Goal: Task Accomplishment & Management: Complete application form

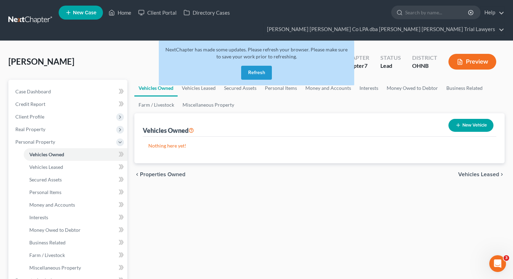
click at [266, 66] on button "Refresh" at bounding box center [256, 73] width 31 height 14
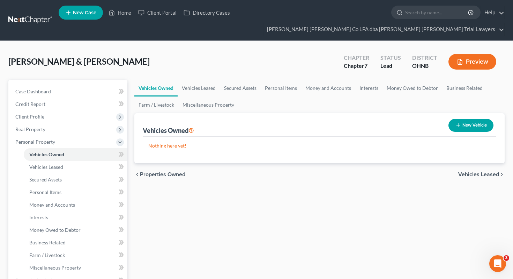
click at [466, 119] on button "New Vehicle" at bounding box center [471, 125] width 45 height 13
select select "0"
select select "2"
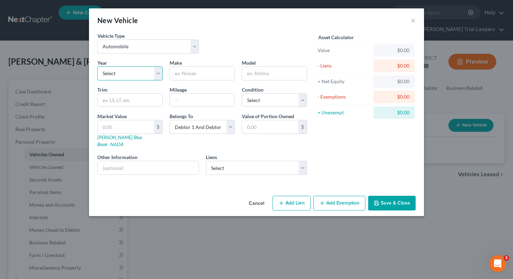
click at [135, 77] on select "Select 2026 2025 2024 2023 2022 2021 2020 2019 2018 2017 2016 2015 2014 2013 20…" at bounding box center [129, 73] width 65 height 14
select select "8"
click at [190, 73] on input "text" at bounding box center [202, 73] width 65 height 13
type input "Chevy"
click at [256, 79] on input "text" at bounding box center [274, 73] width 65 height 13
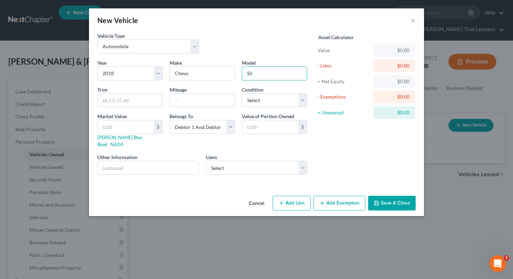
type input "Silverado"
click at [194, 100] on input "text" at bounding box center [202, 100] width 65 height 13
type input "120000"
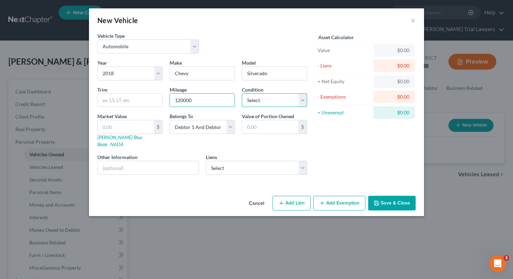
click at [248, 98] on select "Select Excellent Very Good Good Fair Poor" at bounding box center [274, 100] width 65 height 14
select select "2"
click at [114, 137] on link "Kelly Blue Book" at bounding box center [119, 140] width 45 height 13
click at [142, 127] on input "text" at bounding box center [126, 126] width 56 height 13
type input "1"
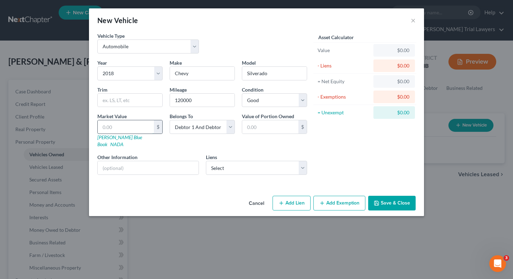
type input "1.00"
type input "12"
type input "12.00"
type input "126"
type input "126.00"
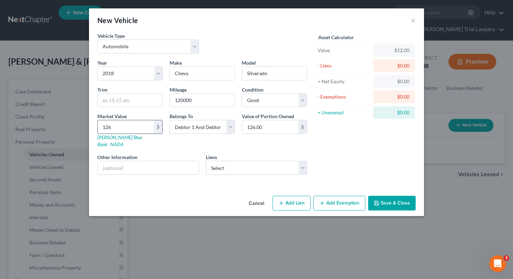
type input "1266"
type input "1,266.00"
type input "1,2663"
type input "12,663.00"
type input "12,663"
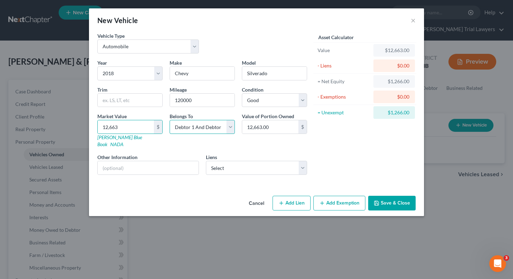
click at [207, 125] on select "Select Debtor 1 Only Debtor 2 Only Debtor 1 And Debtor 2 Only At Least One Of T…" at bounding box center [202, 127] width 65 height 14
select select "0"
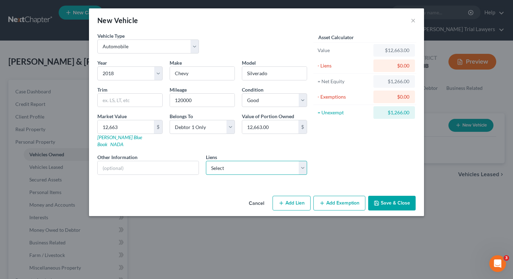
click at [220, 167] on select "Select Cap One Auto - $22,111.00 Prk Ntl Bk - $4,377.00" at bounding box center [257, 168] width 102 height 14
select select "0"
select select
select select "45"
select select "0"
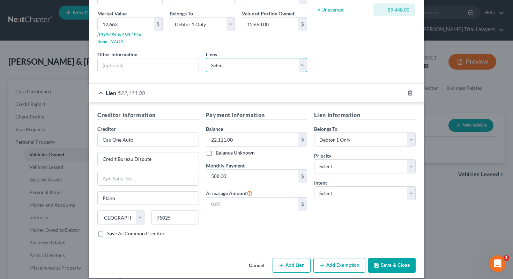
scroll to position [103, 0]
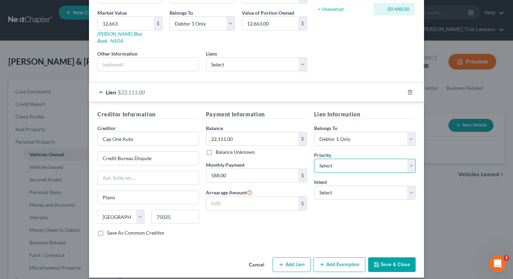
click at [347, 161] on select "Select 1st 2nd 3rd 4th 5th 6th 7th 8th 9th 10th 11th 12th 13th 14th 15th 16th 1…" at bounding box center [365, 166] width 102 height 14
select select "0"
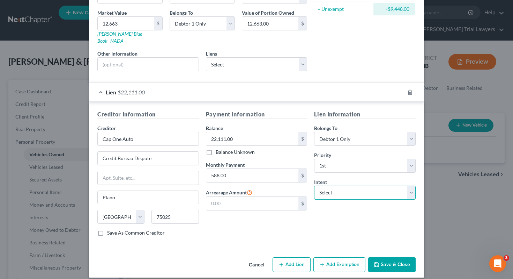
click at [348, 185] on select "Select Surrender Redeem Reaffirm Avoid Other" at bounding box center [365, 192] width 102 height 14
select select "2"
click at [396, 257] on button "Save & Close" at bounding box center [391, 264] width 47 height 15
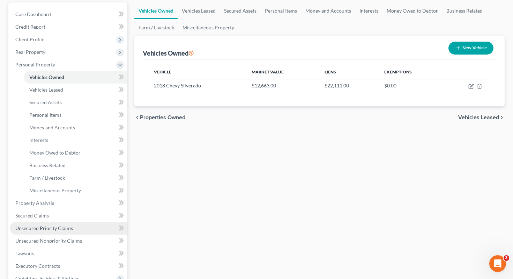
scroll to position [78, 0]
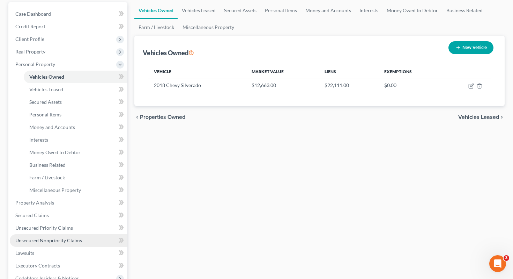
click at [85, 234] on link "Unsecured Nonpriority Claims" at bounding box center [69, 240] width 118 height 13
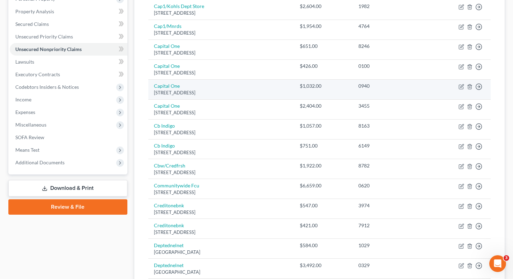
scroll to position [146, 0]
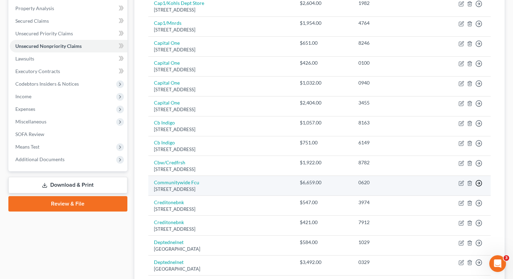
click at [479, 182] on polyline "button" at bounding box center [479, 183] width 1 height 2
click at [444, 182] on link "Move to D" at bounding box center [447, 188] width 58 height 12
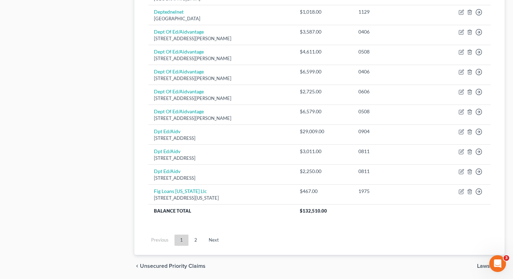
scroll to position [492, 0]
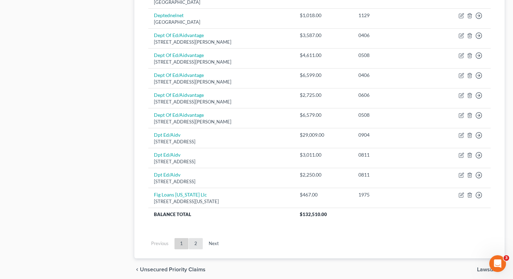
click at [199, 238] on link "2" at bounding box center [196, 243] width 14 height 11
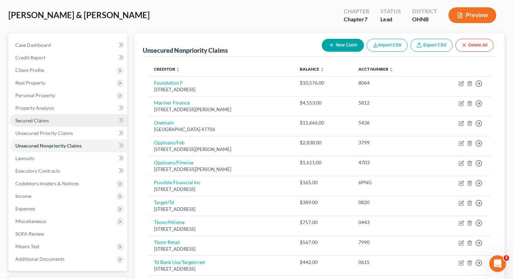
click at [91, 114] on link "Secured Claims" at bounding box center [69, 120] width 118 height 13
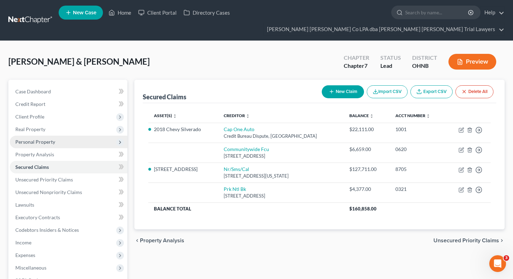
click at [102, 135] on span "Personal Property" at bounding box center [69, 141] width 118 height 13
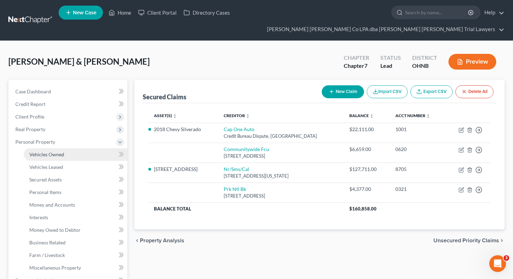
click at [100, 148] on link "Vehicles Owned" at bounding box center [76, 154] width 104 height 13
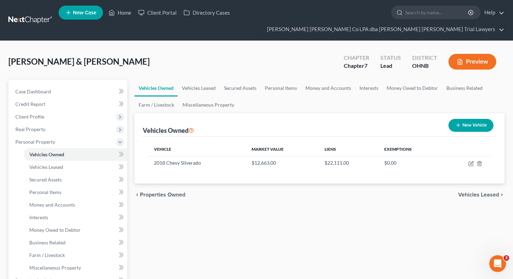
click at [464, 119] on button "New Vehicle" at bounding box center [471, 125] width 45 height 13
select select "0"
select select "2"
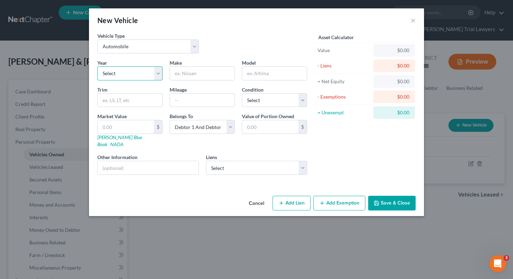
click at [132, 69] on select "Select 2026 2025 2024 2023 2022 2021 2020 2019 2018 2017 2016 2015 2014 2013 20…" at bounding box center [129, 73] width 65 height 14
select select "17"
click at [193, 73] on input "text" at bounding box center [202, 73] width 65 height 13
type input "Harley Davidson"
click at [124, 141] on link "NADA" at bounding box center [116, 144] width 13 height 6
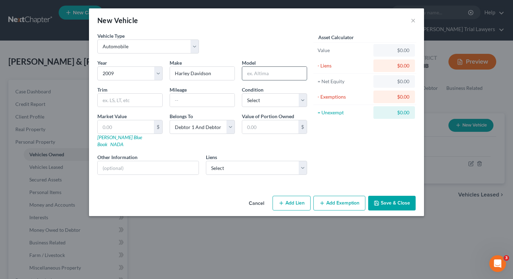
click at [253, 70] on input "text" at bounding box center [274, 73] width 65 height 13
type input "FLSTN"
click at [208, 95] on input "text" at bounding box center [202, 100] width 65 height 13
type input "70000"
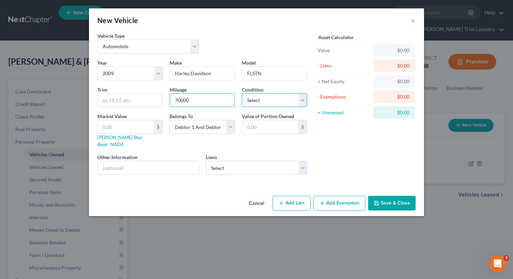
click at [267, 97] on select "Select Excellent Very Good Good Fair Poor" at bounding box center [274, 100] width 65 height 14
select select "2"
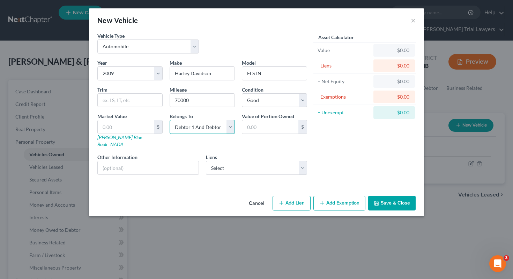
click at [200, 130] on select "Select Debtor 1 Only Debtor 2 Only Debtor 1 And Debtor 2 Only At Least One Of T…" at bounding box center [202, 127] width 65 height 14
select select "0"
click at [120, 121] on input "text" at bounding box center [126, 126] width 56 height 13
type input "8"
type input "8.00"
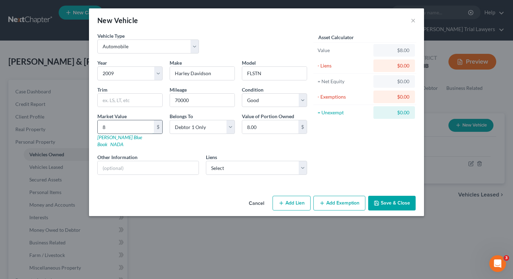
type input "81"
type input "81.00"
type input "818"
type input "818.00"
type input "8180"
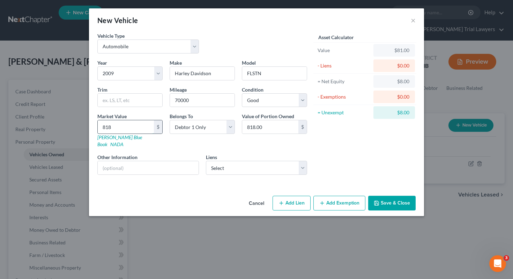
type input "8,180.00"
type input "8,180"
click at [230, 165] on select "Select Communitywide Fcu - $6,659.00 Prk Ntl Bk - $4,377.00" at bounding box center [257, 168] width 102 height 14
select select "0"
select select
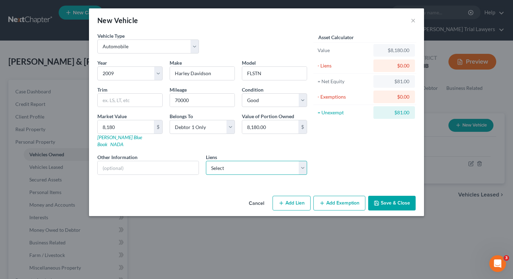
select select "15"
select select "0"
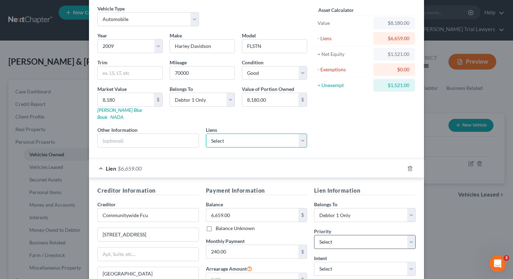
scroll to position [36, 0]
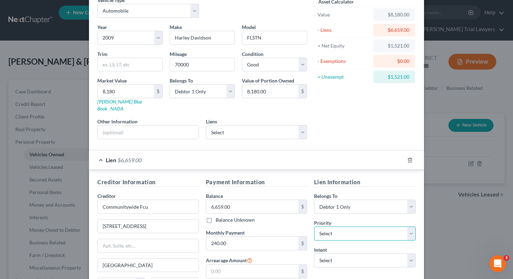
click at [362, 226] on select "Select 1st 2nd 3rd 4th 5th 6th 7th 8th 9th 10th 11th 12th 13th 14th 15th 16th 1…" at bounding box center [365, 233] width 102 height 14
select select "0"
click at [359, 253] on select "Select Surrender Redeem Reaffirm Avoid Other" at bounding box center [365, 260] width 102 height 14
select select "2"
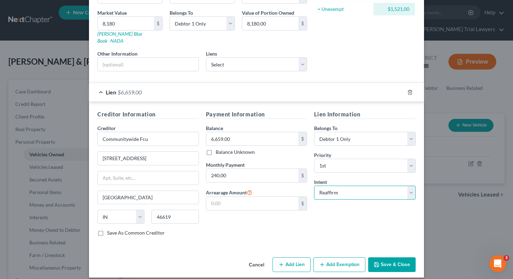
scroll to position [102, 0]
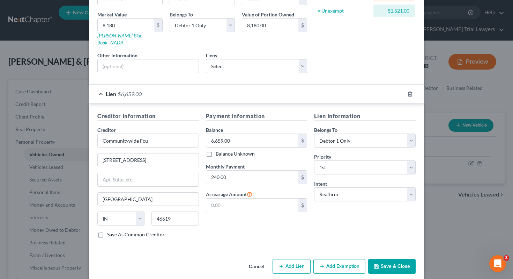
click at [323, 262] on button "Add Exemption" at bounding box center [340, 266] width 52 height 15
select select "2"
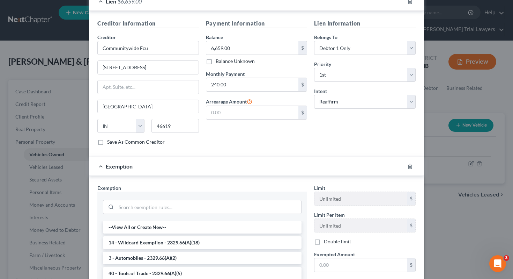
scroll to position [210, 0]
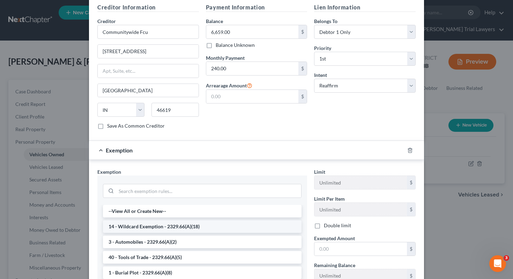
click at [236, 220] on li "14 - Wildcard Exemption - 2329.66(A)(18)" at bounding box center [202, 226] width 199 height 13
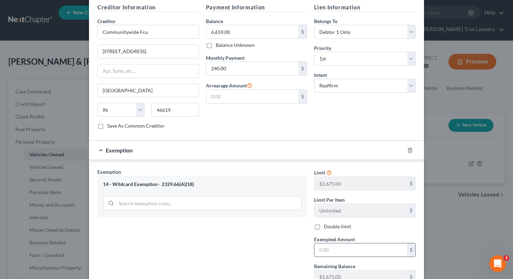
click at [326, 243] on input "text" at bounding box center [361, 249] width 93 height 13
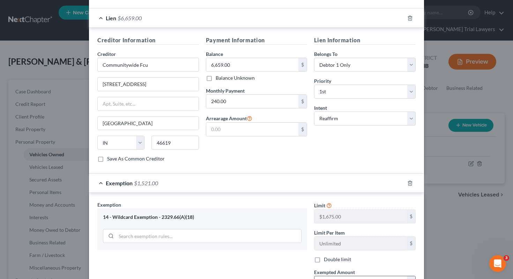
scroll to position [285, 0]
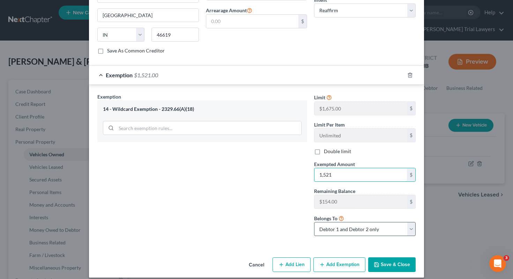
type input "1,521"
click at [370, 223] on select "Debtor 1 only Debtor 2 only Debtor 1 and Debtor 2 only" at bounding box center [365, 229] width 102 height 14
select select "0"
click at [385, 262] on button "Save & Close" at bounding box center [391, 264] width 47 height 15
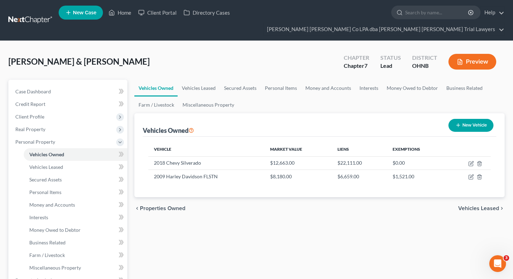
click at [456, 122] on icon "button" at bounding box center [459, 125] width 6 height 6
select select "0"
select select "2"
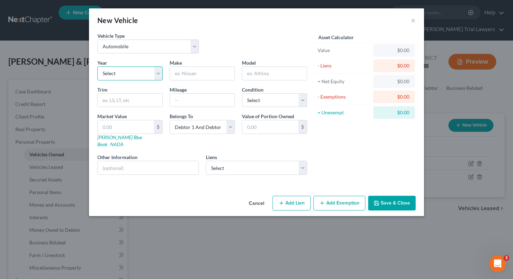
click at [149, 73] on select "Select 2026 2025 2024 2023 2022 2021 2020 2019 2018 2017 2016 2015 2014 2013 20…" at bounding box center [129, 73] width 65 height 14
select select "9"
click at [190, 73] on input "text" at bounding box center [202, 73] width 65 height 13
type input "Dodge"
click at [272, 78] on input "text" at bounding box center [274, 73] width 65 height 13
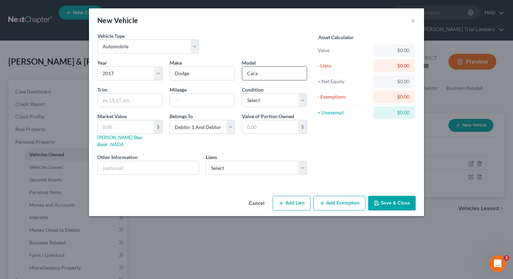
type input "Caravan"
click at [179, 98] on input "text" at bounding box center [202, 100] width 65 height 13
type input "110000"
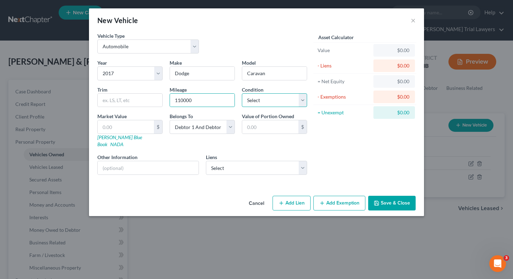
click at [252, 99] on select "Select Excellent Very Good Good Fair Poor" at bounding box center [274, 100] width 65 height 14
select select "2"
click at [118, 139] on link "Kelly Blue Book" at bounding box center [119, 140] width 45 height 13
click at [140, 121] on input "text" at bounding box center [126, 126] width 56 height 13
type input "6"
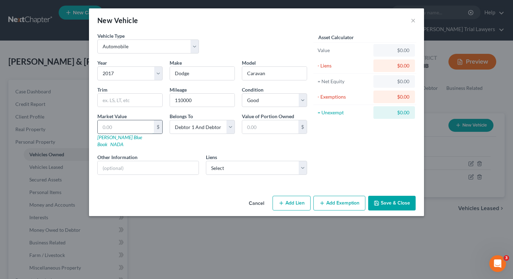
type input "6.00"
type input "65"
type input "65.00"
type input "655"
type input "655.00"
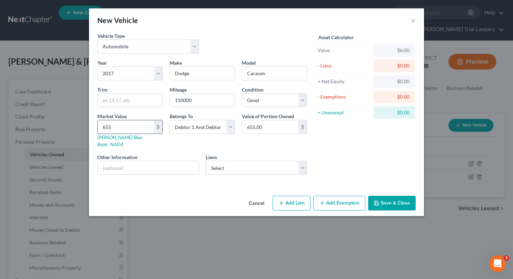
type input "6552"
type input "6,552.00"
type input "6,552"
click at [196, 129] on select "Select Debtor 1 Only Debtor 2 Only Debtor 1 And Debtor 2 Only At Least One Of T…" at bounding box center [202, 127] width 65 height 14
select select "0"
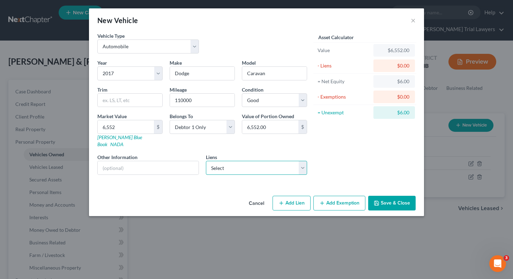
click at [244, 162] on select "Select Prk Ntl Bk - $4,377.00" at bounding box center [257, 168] width 102 height 14
select select "36"
select select "0"
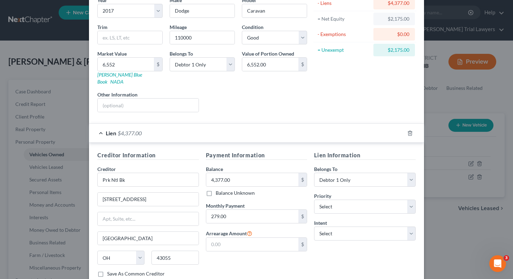
scroll to position [66, 0]
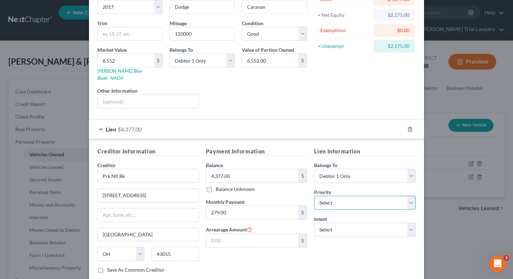
click at [330, 196] on select "Select 1st 2nd 3rd 4th 5th 6th 7th 8th 9th 10th 11th 12th 13th 14th 15th 16th 1…" at bounding box center [365, 203] width 102 height 14
select select "0"
click at [333, 229] on select "Select Surrender Redeem Reaffirm Avoid Other" at bounding box center [365, 229] width 102 height 14
select select "2"
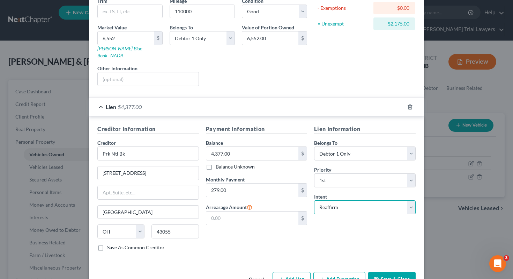
scroll to position [103, 0]
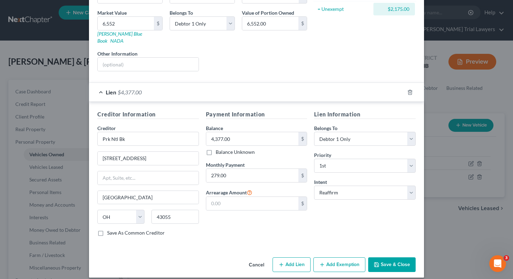
click at [328, 258] on button "Add Exemption" at bounding box center [340, 264] width 52 height 15
select select "2"
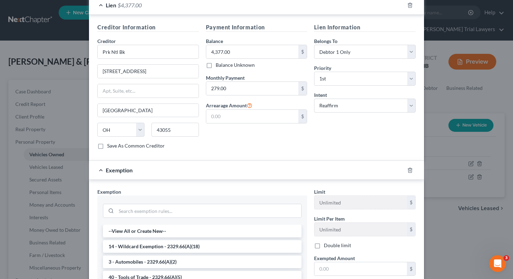
scroll to position [198, 0]
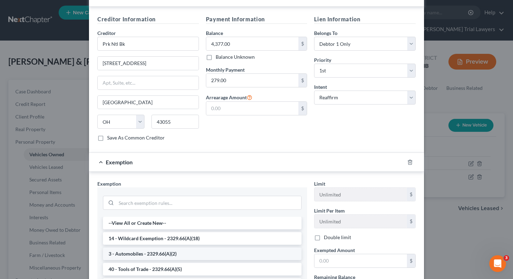
click at [270, 249] on li "3 - Automobiles - 2329.66(A)(2)" at bounding box center [202, 253] width 199 height 13
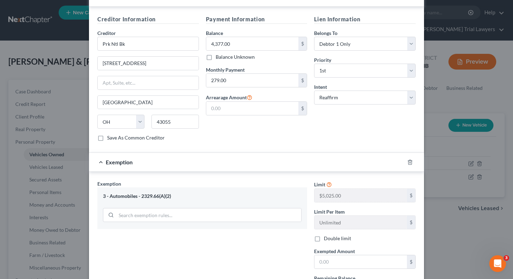
click at [324, 235] on label "Double limit" at bounding box center [337, 238] width 27 height 7
click at [327, 235] on input "Double limit" at bounding box center [329, 237] width 5 height 5
checkbox input "true"
click at [330, 256] on input "text" at bounding box center [361, 261] width 93 height 13
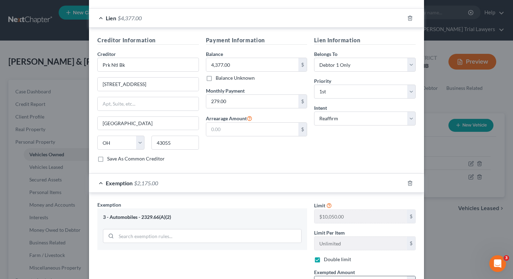
scroll to position [285, 0]
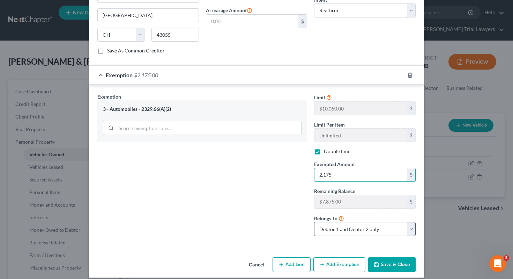
type input "2,175"
click at [393, 222] on select "Debtor 1 only Debtor 2 only Debtor 1 and Debtor 2 only" at bounding box center [365, 229] width 102 height 14
select select "0"
click at [393, 260] on button "Save & Close" at bounding box center [391, 264] width 47 height 15
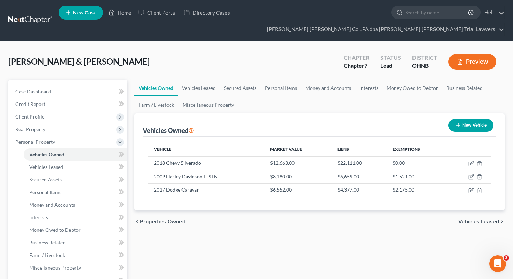
click at [472, 119] on button "New Vehicle" at bounding box center [471, 125] width 45 height 13
select select "0"
select select "2"
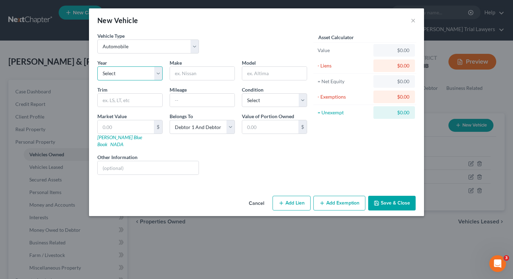
click at [149, 74] on select "Select 2026 2025 2024 2023 2022 2021 2020 2019 2018 2017 2016 2015 2014 2013 20…" at bounding box center [129, 73] width 65 height 14
select select "20"
click at [184, 69] on input "text" at bounding box center [202, 73] width 65 height 13
type input "Buick"
click at [262, 72] on input "text" at bounding box center [274, 73] width 65 height 13
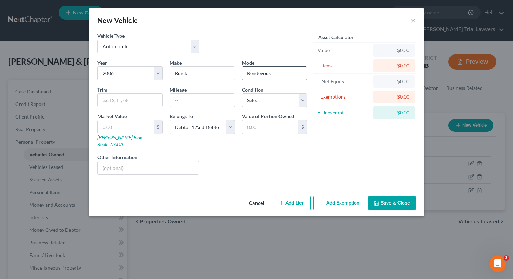
click at [260, 74] on input "Rendevous" at bounding box center [274, 73] width 65 height 13
type input "Rendezvous"
click at [209, 104] on input "text" at bounding box center [202, 100] width 65 height 13
type input "170000"
click at [276, 101] on select "Select Excellent Very Good Good Fair Poor" at bounding box center [274, 100] width 65 height 14
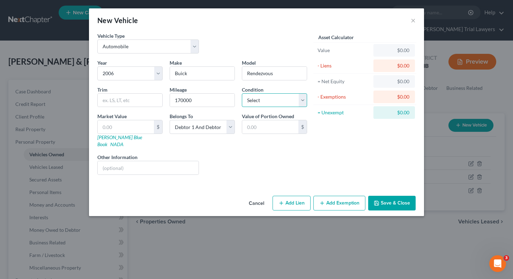
select select "4"
click at [165, 161] on input "text" at bounding box center [148, 167] width 101 height 13
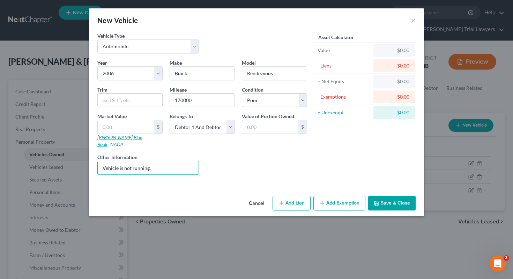
type input "Vehicle is not running."
click at [108, 136] on link "Kelly Blue Book" at bounding box center [119, 140] width 45 height 13
click at [219, 128] on select "Select Debtor 1 Only Debtor 2 Only Debtor 1 And Debtor 2 Only At Least One Of T…" at bounding box center [202, 127] width 65 height 14
select select "0"
click at [109, 128] on input "text" at bounding box center [126, 126] width 56 height 13
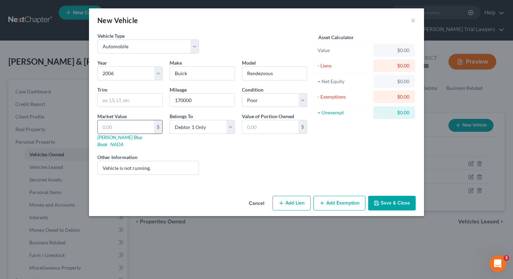
type input "2"
type input "2.00"
type input "20"
type input "20.00"
type input "204"
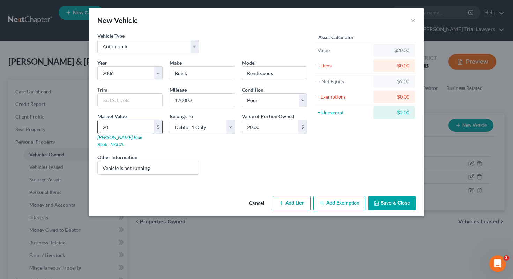
type input "204.00"
type input "2043"
type input "2,043.00"
type input "2,043"
click at [326, 196] on button "Add Exemption" at bounding box center [340, 203] width 52 height 15
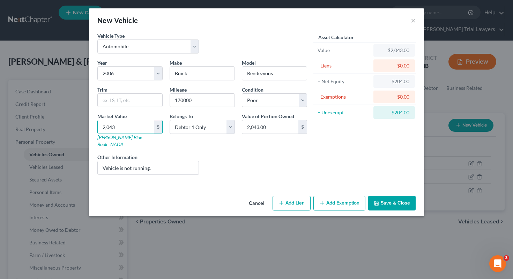
select select "2"
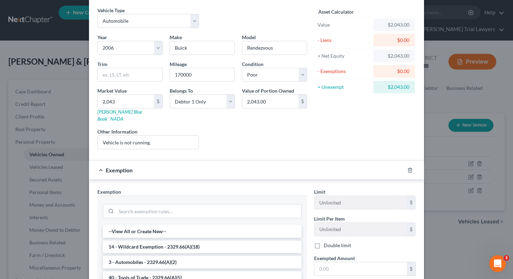
scroll to position [43, 0]
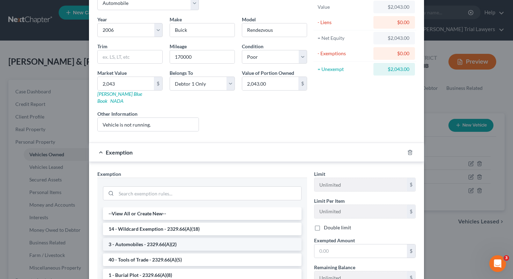
click at [184, 238] on li "3 - Automobiles - 2329.66(A)(2)" at bounding box center [202, 244] width 199 height 13
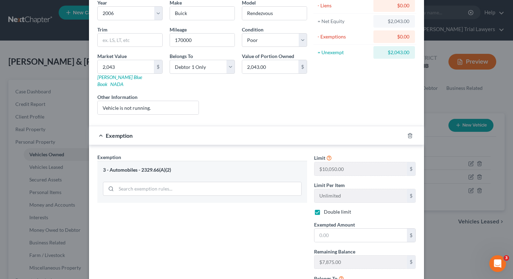
scroll to position [69, 0]
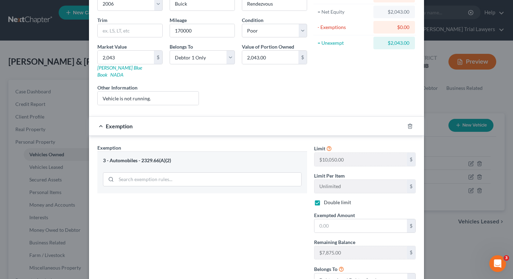
click at [324, 199] on label "Double limit" at bounding box center [337, 202] width 27 height 7
click at [327, 199] on input "Double limit" at bounding box center [329, 201] width 5 height 5
checkbox input "false"
click at [328, 219] on input "text" at bounding box center [361, 225] width 93 height 13
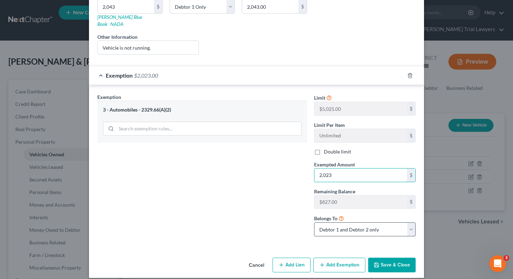
type input "2,023"
click at [379, 223] on select "Debtor 1 only Debtor 2 only Debtor 1 and Debtor 2 only" at bounding box center [365, 229] width 102 height 14
select select "0"
click at [391, 259] on button "Save & Close" at bounding box center [391, 264] width 47 height 15
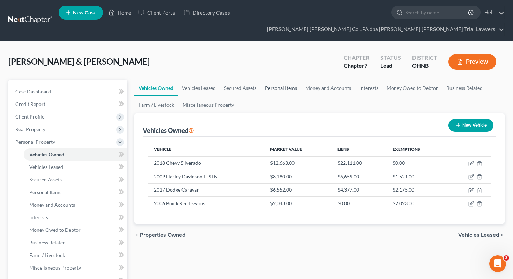
click at [277, 80] on link "Personal Items" at bounding box center [281, 88] width 40 height 17
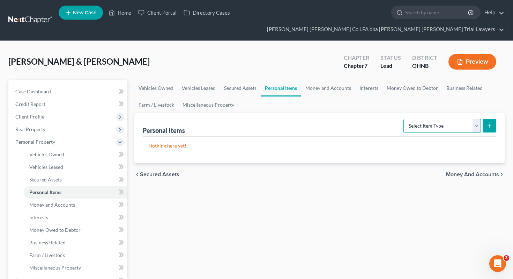
click at [433, 119] on select "Select Item Type Clothing Collectibles Of Value Electronics Firearms Household …" at bounding box center [443, 126] width 78 height 14
select select "clothing"
click at [497, 115] on div "Personal Items Select Item Type Clothing Collectibles Of Value Electronics Fire…" at bounding box center [319, 138] width 371 height 50
click at [488, 126] on line "submit" at bounding box center [489, 126] width 3 height 0
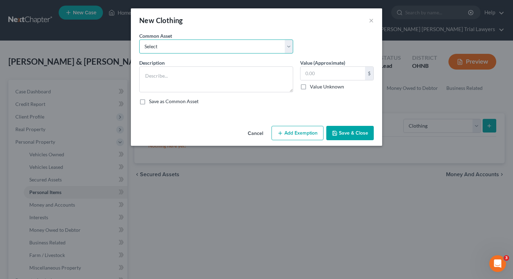
click at [221, 51] on select "Select Normal work & daily wearing apparel" at bounding box center [216, 46] width 154 height 14
select select "0"
type textarea "Normal work & daily wearing apparel"
type input "500.00"
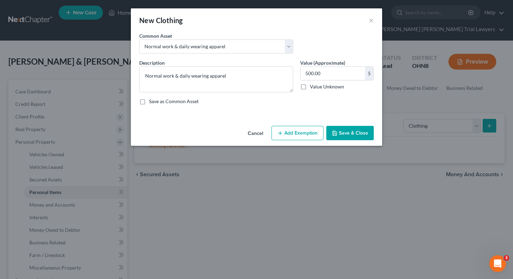
click at [301, 131] on button "Add Exemption" at bounding box center [298, 133] width 52 height 15
select select "2"
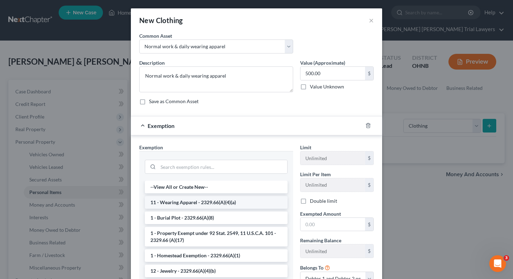
click at [204, 198] on li "11 - Wearing Apparel - 2329.66(A)(4)(a)" at bounding box center [216, 202] width 143 height 13
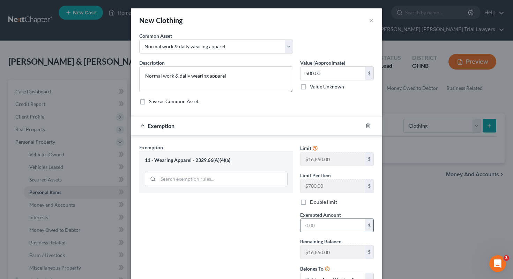
click at [315, 226] on input "text" at bounding box center [333, 225] width 65 height 13
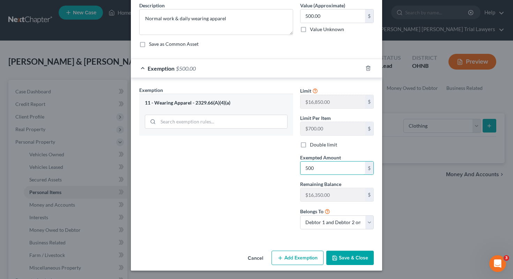
type input "500"
click at [269, 207] on div "Exemption Set must be selected for CA. Exemption * 11 - Wearing Apparel - 2329.…" at bounding box center [216, 160] width 161 height 148
click at [337, 255] on icon "button" at bounding box center [335, 258] width 6 height 6
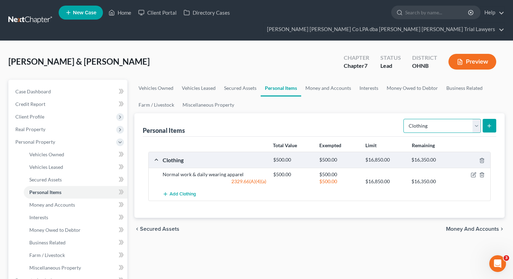
click at [415, 119] on select "Select Item Type Clothing Collectibles Of Value Electronics Firearms Household …" at bounding box center [443, 126] width 78 height 14
select select "electronics"
click at [487, 119] on button "submit" at bounding box center [490, 126] width 14 height 14
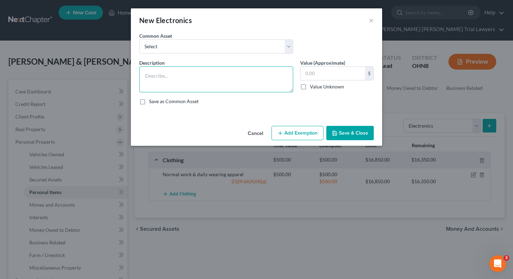
click at [230, 84] on textarea at bounding box center [216, 79] width 154 height 26
type textarea "7 TVs, 3 Laptops"
click at [331, 73] on input "text" at bounding box center [333, 73] width 65 height 13
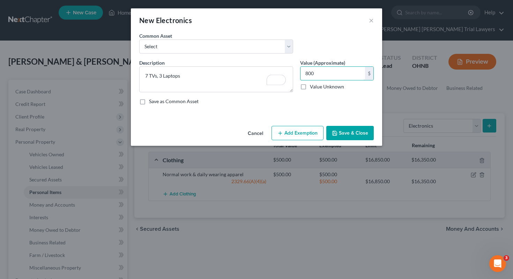
type input "800"
click at [311, 128] on button "Add Exemption" at bounding box center [298, 133] width 52 height 15
select select "2"
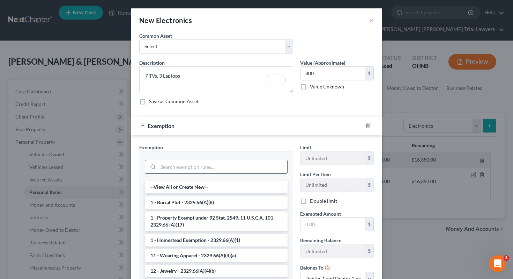
click at [212, 163] on input "search" at bounding box center [222, 166] width 129 height 13
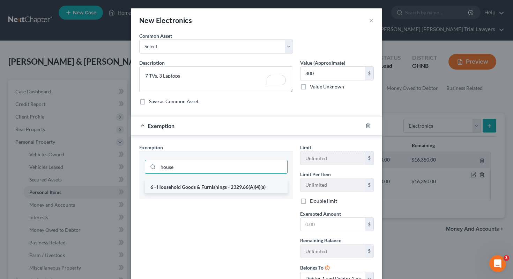
type input "house"
click at [213, 187] on li "6 - Household Goods & Furnishings - 2329.66(A)(4)(a)" at bounding box center [216, 187] width 143 height 13
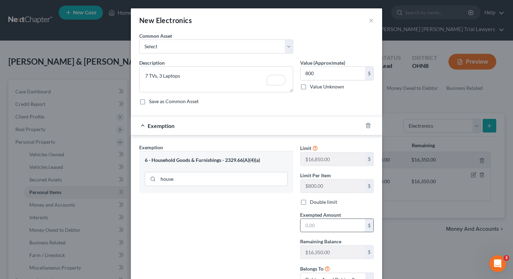
click at [319, 227] on input "text" at bounding box center [333, 225] width 65 height 13
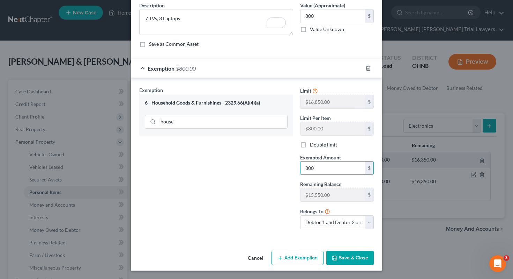
type input "800"
click at [343, 257] on button "Save & Close" at bounding box center [349, 257] width 47 height 15
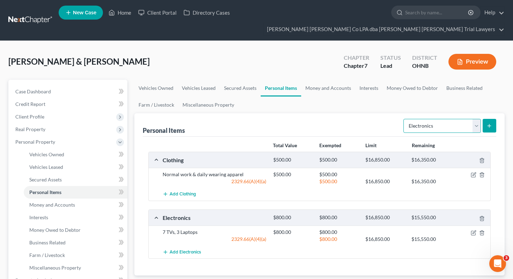
click at [429, 119] on select "Select Item Type Clothing Collectibles Of Value Electronics Firearms Household …" at bounding box center [443, 126] width 78 height 14
select select "jewelry"
click at [487, 123] on icon "submit" at bounding box center [490, 126] width 6 height 6
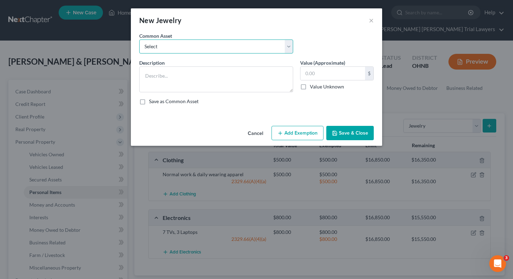
click at [230, 50] on select "Select Assorted items of inexpensive jewelry Wedding bands and assorted items o…" at bounding box center [216, 46] width 154 height 14
select select "1"
type textarea "Wedding bands and assorted items of inexpensive/costume jewelry"
type input "750.00"
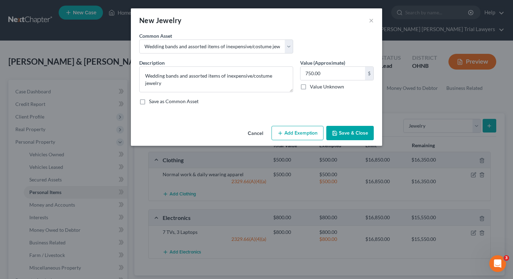
click at [286, 136] on button "Add Exemption" at bounding box center [298, 133] width 52 height 15
select select "2"
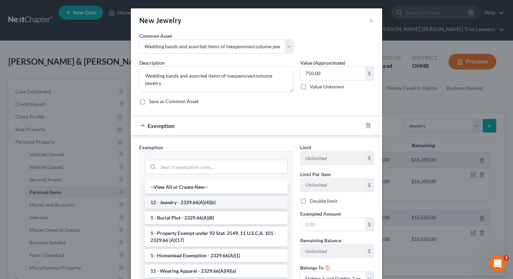
click at [212, 198] on li "12 - Jewelry - 2329.66(A)(4)(b)" at bounding box center [216, 202] width 143 height 13
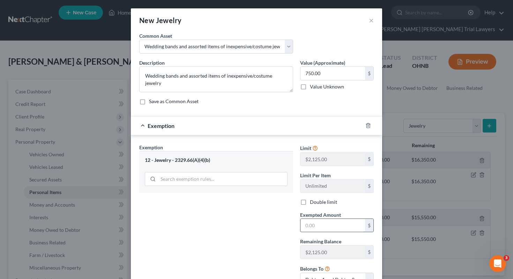
click at [314, 229] on input "text" at bounding box center [333, 225] width 65 height 13
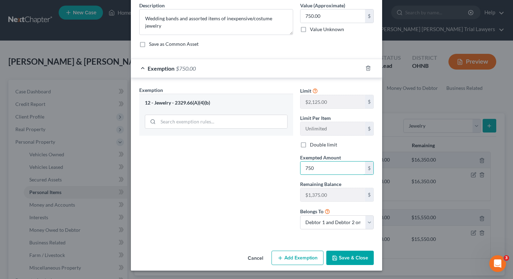
type input "750"
click at [339, 253] on button "Save & Close" at bounding box center [349, 257] width 47 height 15
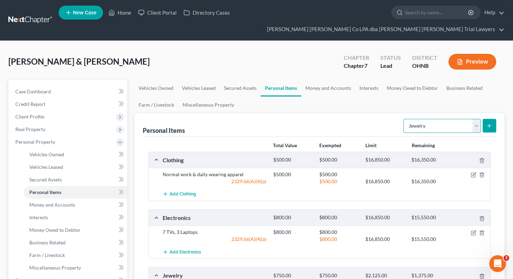
click at [427, 119] on select "Select Item Type Clothing Collectibles Of Value Electronics Firearms Household …" at bounding box center [443, 126] width 78 height 14
select select "pets"
click at [486, 119] on button "submit" at bounding box center [490, 126] width 14 height 14
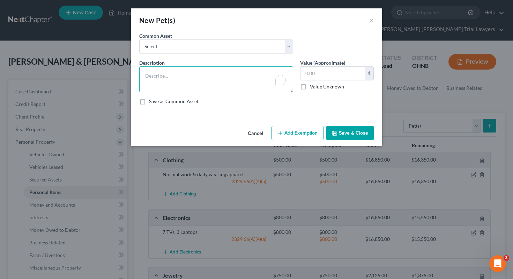
click at [269, 80] on textarea "To enrich screen reader interactions, please activate Accessibility in Grammarl…" at bounding box center [216, 79] width 154 height 26
type textarea "1 Cat"
click at [325, 80] on div "$ Value Unknown" at bounding box center [337, 78] width 74 height 24
click at [325, 86] on label "Value Unknown" at bounding box center [327, 86] width 34 height 7
click at [317, 86] on input "Value Unknown" at bounding box center [315, 85] width 5 height 5
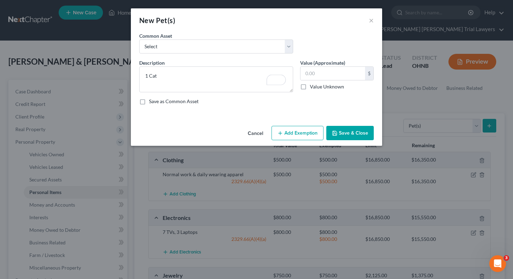
checkbox input "true"
type input "0.00"
click at [354, 135] on button "Save & Close" at bounding box center [349, 133] width 47 height 15
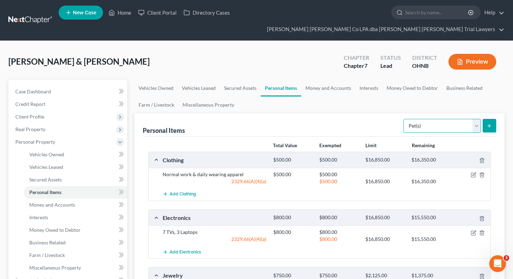
click at [414, 119] on select "Select Item Type Clothing Collectibles Of Value Electronics Firearms Household …" at bounding box center [443, 126] width 78 height 14
select select "sports_and_hobby_equipment"
click at [487, 123] on icon "submit" at bounding box center [490, 126] width 6 height 6
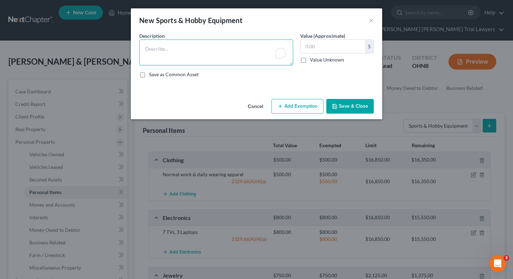
click at [259, 60] on textarea "To enrich screen reader interactions, please activate Accessibility in Grammarl…" at bounding box center [216, 52] width 154 height 26
type textarea "Pool Sticks"
click at [343, 47] on input "text" at bounding box center [333, 46] width 65 height 13
type input "100"
click at [310, 108] on button "Add Exemption" at bounding box center [298, 106] width 52 height 15
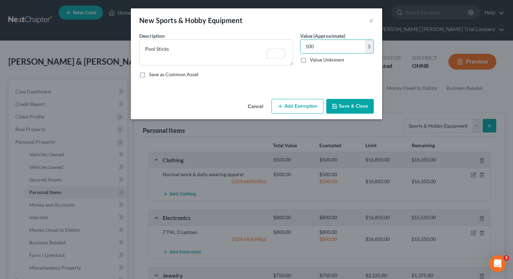
select select "2"
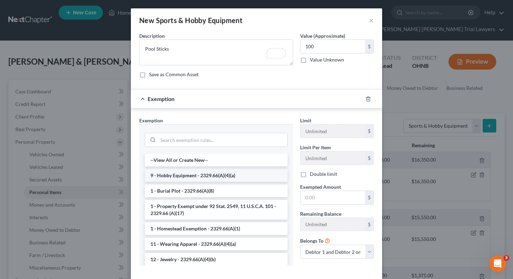
click at [225, 175] on li "9 - Hobby Equipment - 2329.66(A)(4)(a)" at bounding box center [216, 175] width 143 height 13
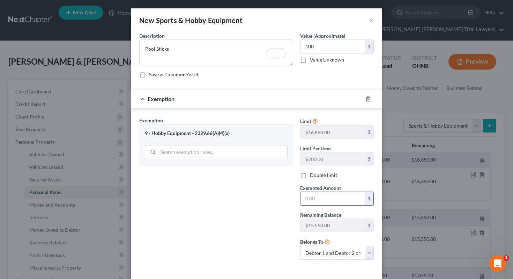
click at [327, 201] on input "text" at bounding box center [333, 198] width 65 height 13
type input "100"
click at [286, 214] on div "Exemption Set must be selected for CA. Exemption * 9 - Hobby Equipment - 2329.6…" at bounding box center [216, 191] width 161 height 148
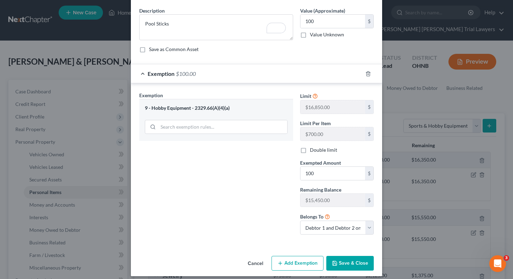
scroll to position [31, 0]
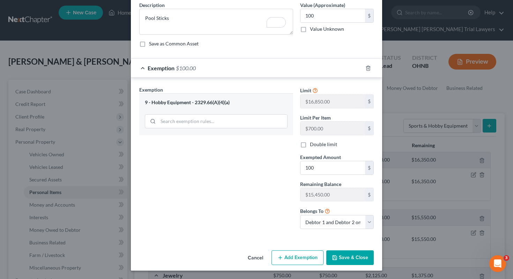
click at [359, 255] on button "Save & Close" at bounding box center [349, 257] width 47 height 15
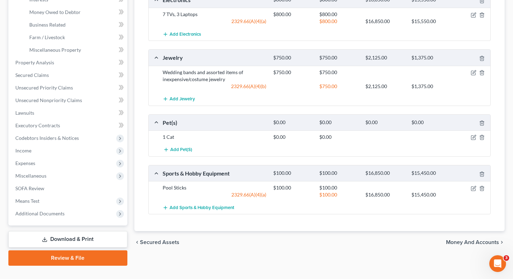
scroll to position [0, 0]
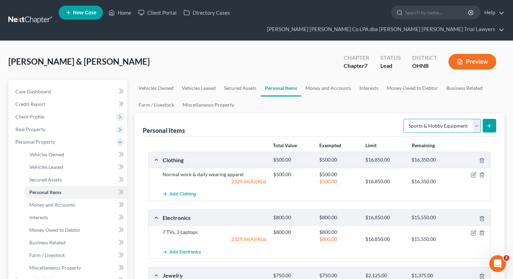
click at [454, 119] on select "Select Item Type Clothing Collectibles Of Value Electronics Firearms Household …" at bounding box center [443, 126] width 78 height 14
select select "household_goods"
click at [492, 119] on button "submit" at bounding box center [490, 126] width 14 height 14
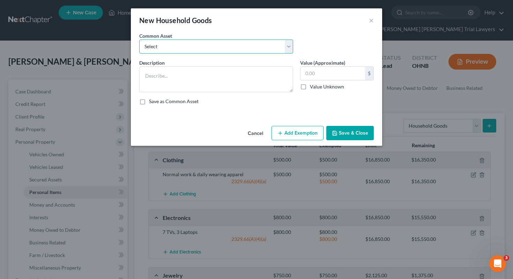
click at [269, 53] on select "Select Household goods including but not limited to: Kitchen table & chairs, di…" at bounding box center [216, 46] width 154 height 14
select select "0"
type textarea "Household goods including but not limited to: Kitchen table & chairs, dishes, u…"
type input "2,500.00"
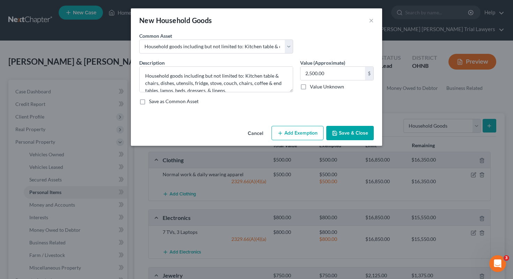
click at [287, 133] on button "Add Exemption" at bounding box center [298, 133] width 52 height 15
select select "2"
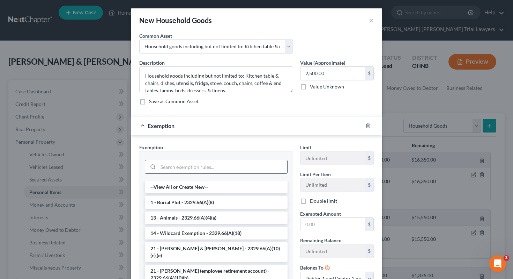
click at [228, 164] on input "search" at bounding box center [222, 166] width 129 height 13
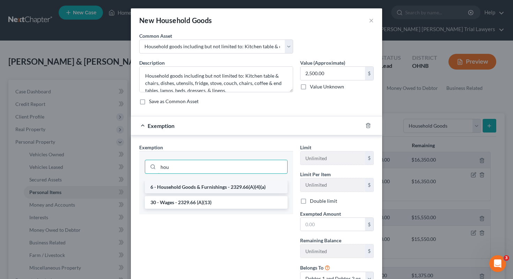
type input "hou"
click at [233, 186] on li "6 - Household Goods & Furnishings - 2329.66(A)(4)(a)" at bounding box center [216, 187] width 143 height 13
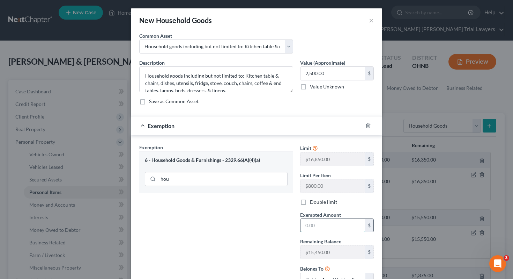
click at [324, 227] on input "text" at bounding box center [333, 225] width 65 height 13
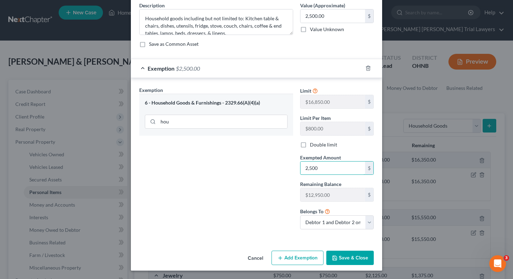
type input "2,500"
click at [336, 259] on icon "button" at bounding box center [335, 258] width 4 height 4
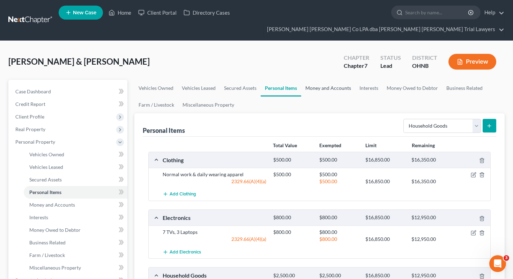
click at [326, 80] on link "Money and Accounts" at bounding box center [328, 88] width 54 height 17
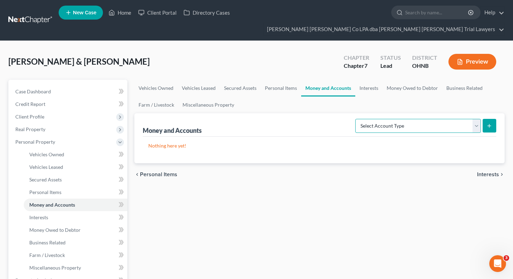
click at [445, 119] on select "Select Account Type Brokerage Cash on Hand Certificates of Deposit Checking Acc…" at bounding box center [418, 126] width 126 height 14
select select "cash_on_hand"
click at [485, 119] on button "submit" at bounding box center [490, 126] width 14 height 14
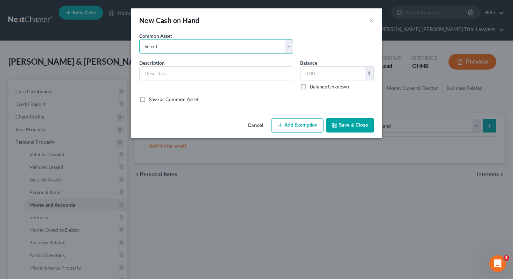
click at [251, 40] on select "Select Cash on hand, day of filing" at bounding box center [216, 46] width 154 height 14
select select "0"
type input "Cash on hand, day of filing"
type input "0.00"
checkbox input "true"
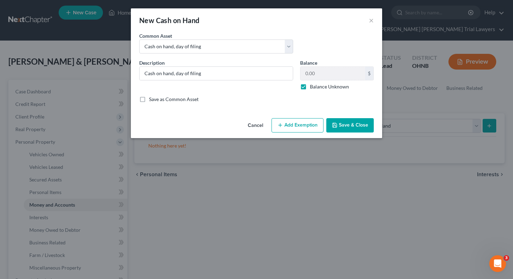
click at [337, 123] on icon "button" at bounding box center [335, 125] width 6 height 6
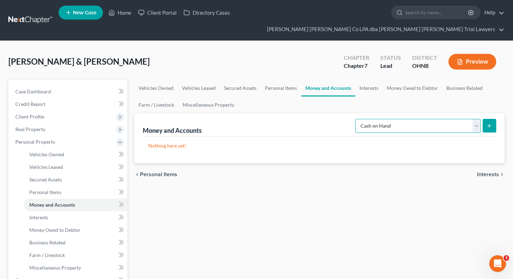
click at [373, 119] on select "Select Account Type Brokerage Cash on Hand Certificates of Deposit Checking Acc…" at bounding box center [418, 126] width 126 height 14
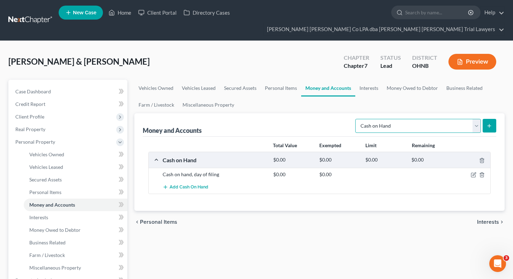
select select "checking"
click at [488, 123] on icon "submit" at bounding box center [490, 126] width 6 height 6
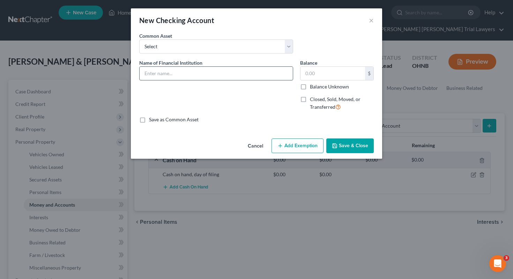
click at [260, 80] on div at bounding box center [216, 73] width 154 height 14
type input "First Finanical"
click at [330, 85] on label "Balance Unknown" at bounding box center [329, 86] width 39 height 7
click at [317, 85] on input "Balance Unknown" at bounding box center [315, 85] width 5 height 5
checkbox input "true"
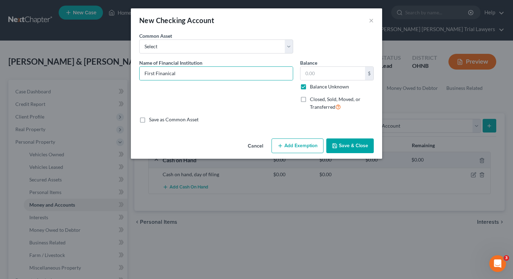
type input "0.00"
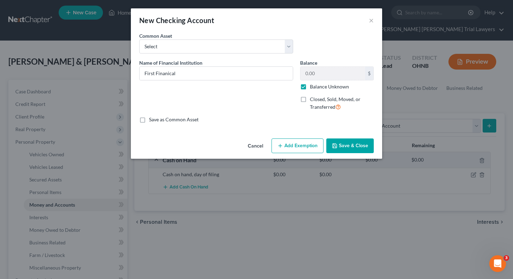
click at [358, 146] on button "Save & Close" at bounding box center [349, 145] width 47 height 15
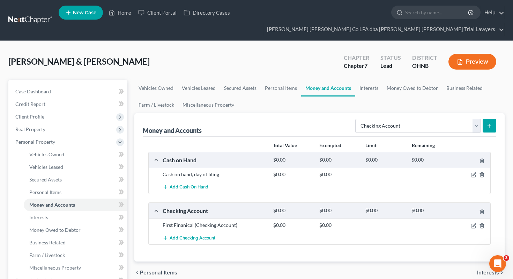
click at [491, 123] on icon "submit" at bounding box center [490, 126] width 6 height 6
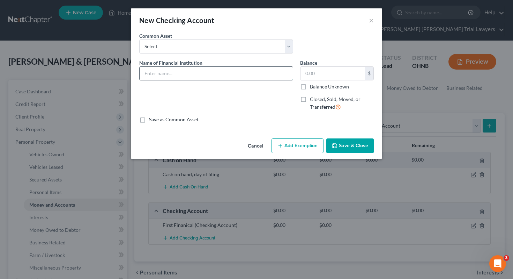
click at [266, 75] on input "text" at bounding box center [216, 73] width 153 height 13
type input "Discover"
click at [322, 92] on div "Balance $ Balance Unknown Balance Undetermined $ Balance Unknown Closed, Sold, …" at bounding box center [337, 87] width 81 height 57
click at [321, 89] on label "Balance Unknown" at bounding box center [329, 86] width 39 height 7
click at [317, 88] on input "Balance Unknown" at bounding box center [315, 85] width 5 height 5
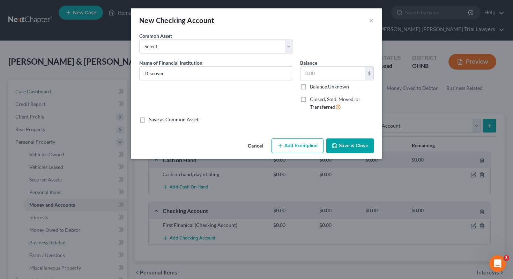
checkbox input "true"
type input "0.00"
click at [338, 143] on icon "button" at bounding box center [335, 146] width 6 height 6
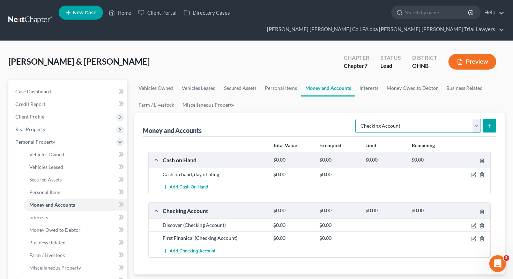
click at [458, 119] on select "Select Account Type Brokerage Cash on Hand Certificates of Deposit Checking Acc…" at bounding box center [418, 126] width 126 height 14
select select "savings"
click at [490, 123] on icon "submit" at bounding box center [490, 126] width 6 height 6
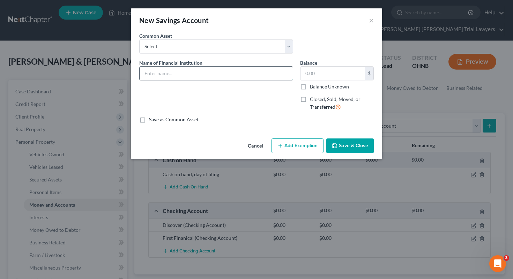
click at [269, 74] on input "text" at bounding box center [216, 73] width 153 height 13
type input "Discover"
click at [336, 87] on label "Balance Unknown" at bounding box center [329, 86] width 39 height 7
click at [317, 87] on input "Balance Unknown" at bounding box center [315, 85] width 5 height 5
checkbox input "true"
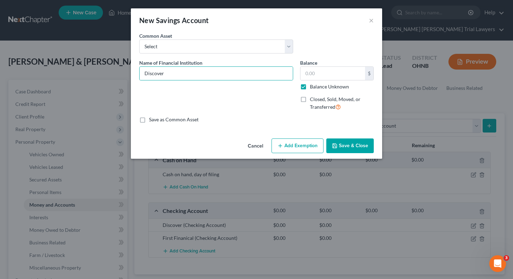
type input "0.00"
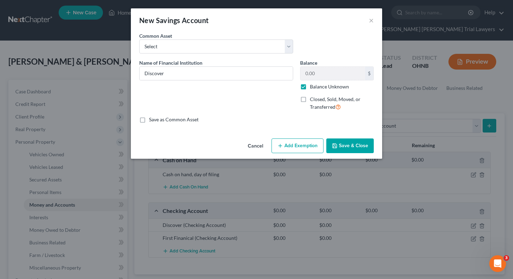
click at [341, 152] on button "Save & Close" at bounding box center [349, 145] width 47 height 15
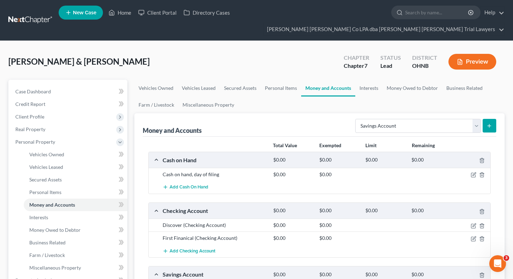
click at [489, 123] on icon "submit" at bounding box center [490, 126] width 6 height 6
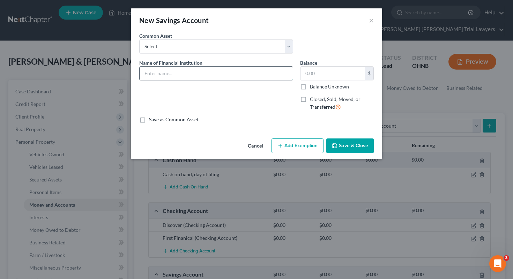
click at [254, 73] on input "text" at bounding box center [216, 73] width 153 height 13
type input "Discover"
click at [322, 88] on label "Balance Unknown" at bounding box center [329, 86] width 39 height 7
click at [317, 88] on input "Balance Unknown" at bounding box center [315, 85] width 5 height 5
checkbox input "true"
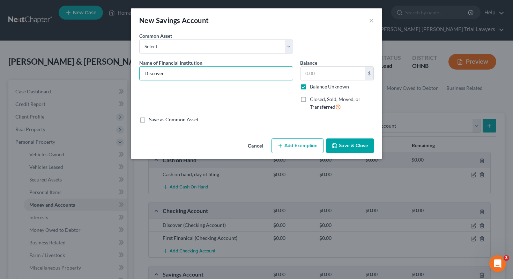
type input "0.00"
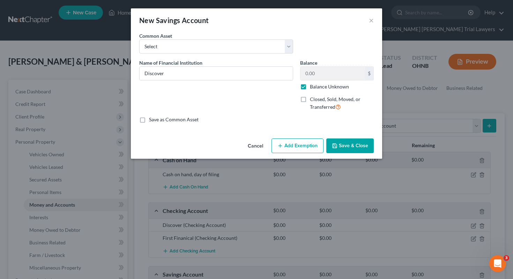
click at [354, 143] on button "Save & Close" at bounding box center [349, 145] width 47 height 15
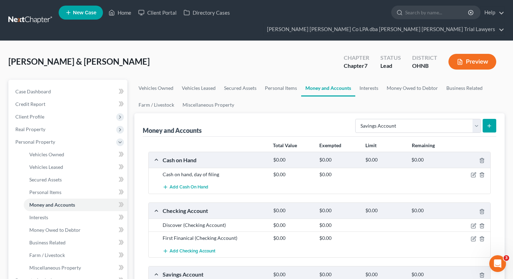
click at [485, 119] on button "submit" at bounding box center [490, 126] width 14 height 14
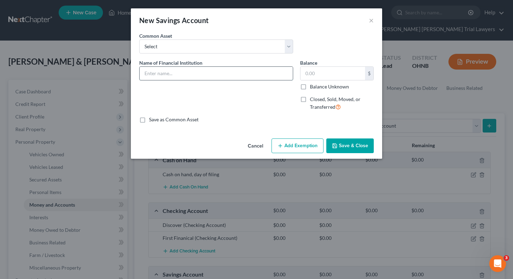
click at [265, 71] on input "text" at bounding box center [216, 73] width 153 height 13
type input "Superior Credit Union"
click at [319, 89] on label "Balance Unknown" at bounding box center [329, 86] width 39 height 7
click at [317, 88] on input "Balance Unknown" at bounding box center [315, 85] width 5 height 5
checkbox input "true"
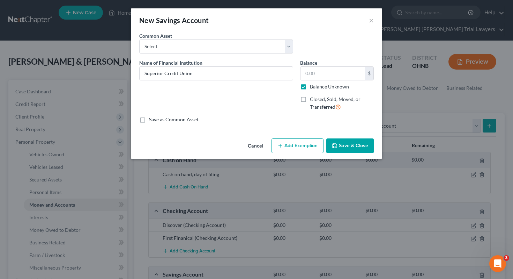
type input "0.00"
click at [344, 156] on div "Cancel Add Exemption Save & Close" at bounding box center [256, 146] width 251 height 23
click at [343, 149] on button "Save & Close" at bounding box center [349, 145] width 47 height 15
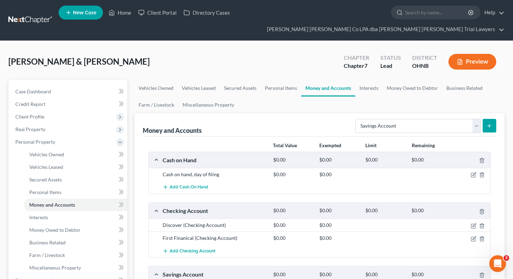
click at [487, 119] on button "submit" at bounding box center [490, 126] width 14 height 14
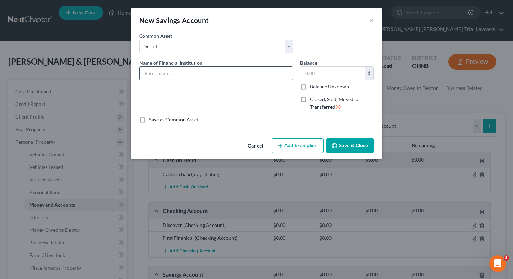
click at [234, 73] on input "text" at bounding box center [216, 73] width 153 height 13
type input "Superior Credit Union"
click at [318, 90] on div "Balance $ Balance Unknown Balance Undetermined $ Balance Unknown Closed, Sold, …" at bounding box center [337, 87] width 81 height 57
click at [316, 88] on label "Balance Unknown" at bounding box center [329, 86] width 39 height 7
click at [316, 88] on input "Balance Unknown" at bounding box center [315, 85] width 5 height 5
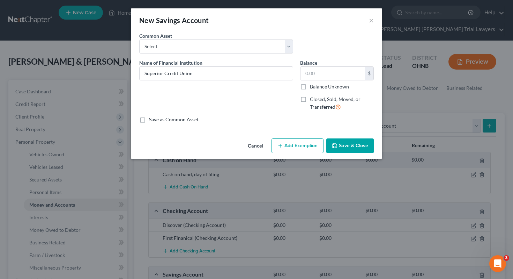
checkbox input "true"
type input "0.00"
click at [340, 142] on button "Save & Close" at bounding box center [349, 145] width 47 height 15
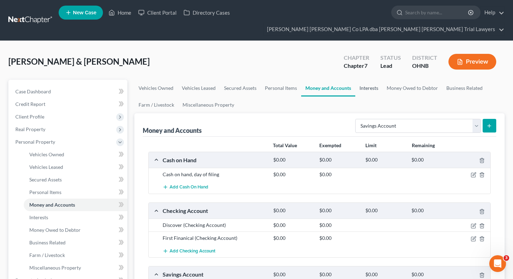
click at [368, 80] on link "Interests" at bounding box center [368, 88] width 27 height 17
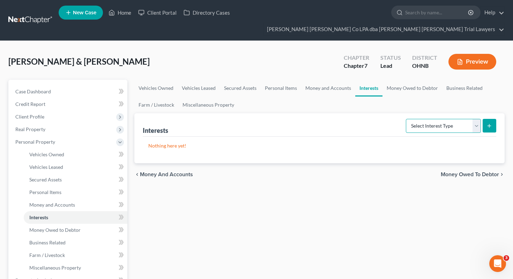
click at [422, 119] on select "Select Interest Type 401K Annuity Bond Education IRA Government Bond Government…" at bounding box center [443, 126] width 75 height 14
select select "401k"
click at [490, 123] on icon "submit" at bounding box center [490, 126] width 6 height 6
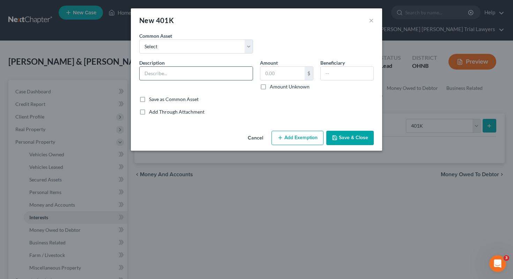
click at [235, 68] on input "text" at bounding box center [196, 73] width 113 height 13
type input "Empower 401k through employer"
click at [295, 73] on input "text" at bounding box center [282, 73] width 44 height 13
type input "20,866.11"
click at [295, 141] on button "Add Exemption" at bounding box center [298, 138] width 52 height 15
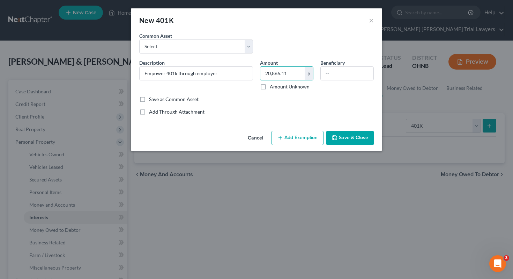
select select "2"
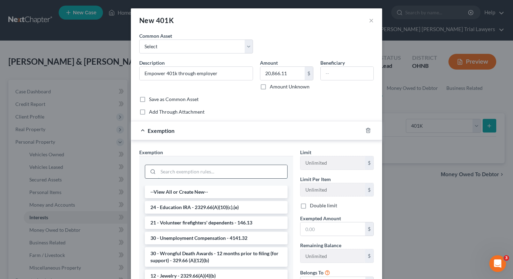
click at [268, 169] on input "search" at bounding box center [222, 171] width 129 height 13
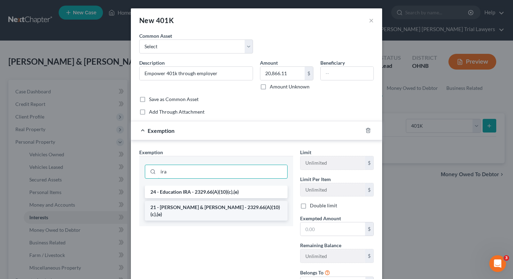
type input "ira"
click at [260, 202] on li "21 - IRA & Roth IRA - 2329.66(A)(10)(c),(e)" at bounding box center [216, 211] width 143 height 20
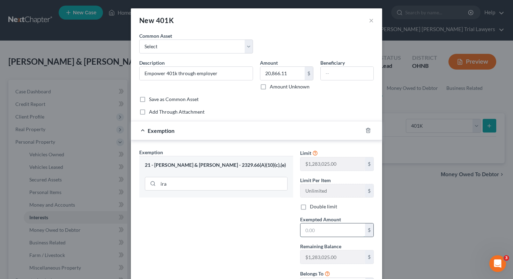
click at [321, 226] on input "text" at bounding box center [333, 229] width 65 height 13
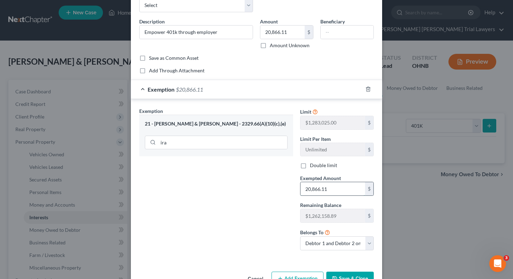
scroll to position [59, 0]
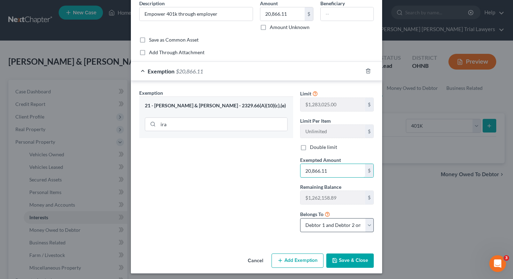
type input "20,866.11"
click at [320, 228] on select "Debtor 1 only Debtor 2 only Debtor 1 and Debtor 2 only" at bounding box center [337, 225] width 74 height 14
select select "0"
click at [339, 259] on button "Save & Close" at bounding box center [349, 260] width 47 height 15
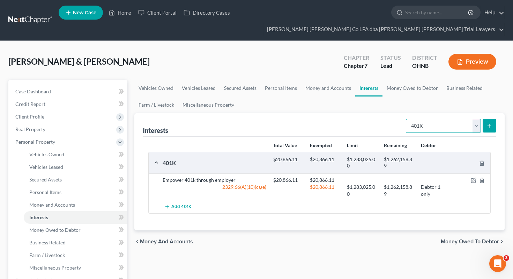
click at [410, 119] on select "Select Interest Type 401K Annuity Bond Education IRA Government Bond Government…" at bounding box center [443, 126] width 75 height 14
select select "ira"
click at [489, 119] on button "submit" at bounding box center [490, 126] width 14 height 14
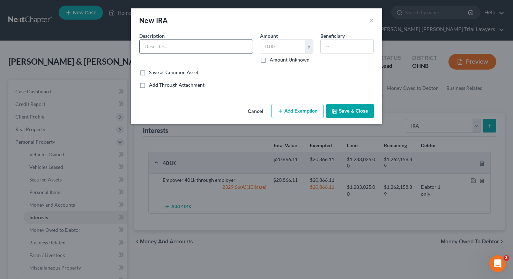
click at [239, 47] on input "text" at bounding box center [196, 46] width 113 height 13
type input "Edward Jones"
click at [294, 44] on input "text" at bounding box center [282, 46] width 44 height 13
type input "7,414.47"
click at [301, 105] on button "Add Exemption" at bounding box center [298, 111] width 52 height 15
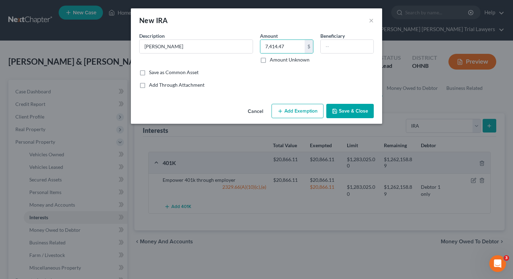
select select "2"
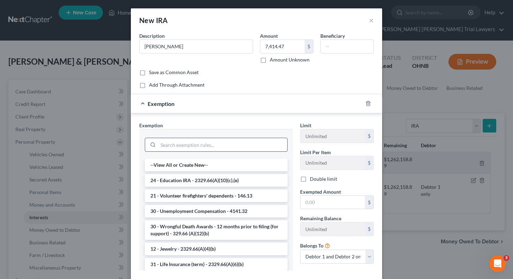
click at [219, 146] on input "search" at bounding box center [222, 144] width 129 height 13
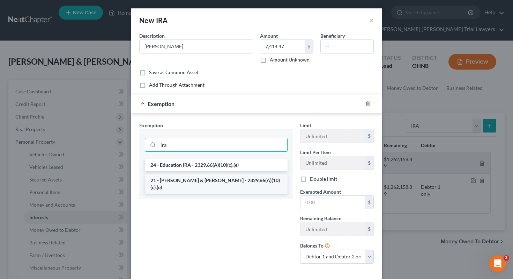
type input "ira"
click at [216, 184] on li "21 - IRA & Roth IRA - 2329.66(A)(10)(c),(e)" at bounding box center [216, 184] width 143 height 20
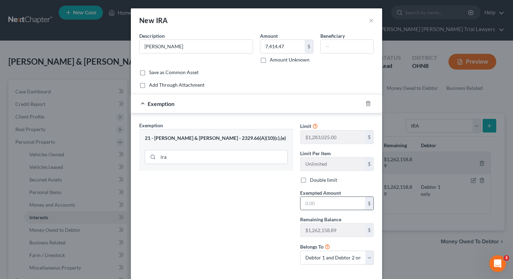
click at [318, 199] on input "text" at bounding box center [333, 203] width 65 height 13
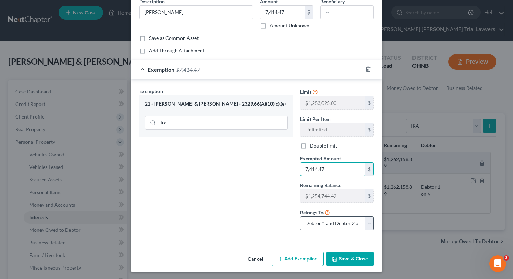
scroll to position [35, 0]
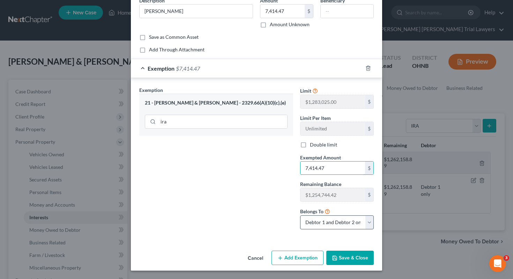
type input "7,414.47"
click at [322, 223] on select "Debtor 1 only Debtor 2 only Debtor 1 and Debtor 2 only" at bounding box center [337, 222] width 74 height 14
select select "1"
click at [347, 257] on button "Save & Close" at bounding box center [349, 257] width 47 height 15
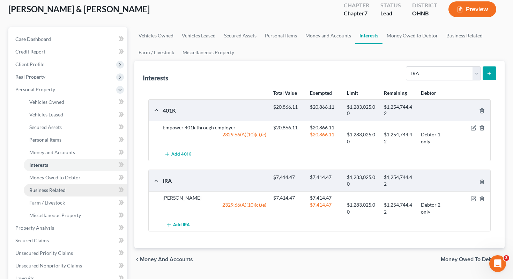
scroll to position [59, 0]
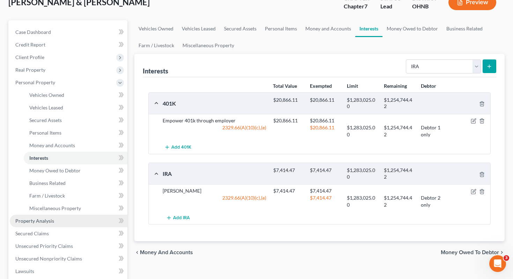
click at [73, 214] on link "Property Analysis" at bounding box center [69, 220] width 118 height 13
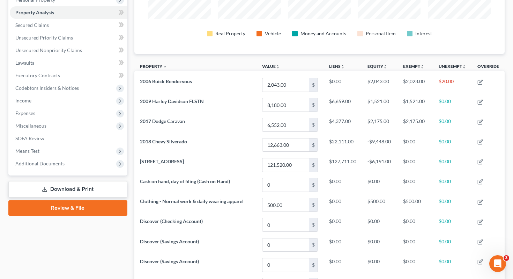
scroll to position [141, 0]
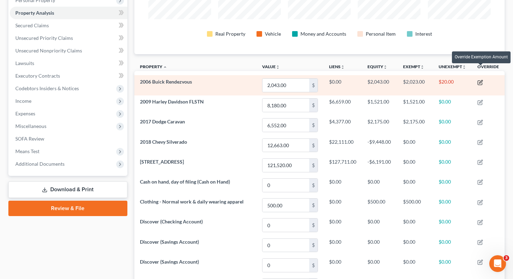
click at [480, 80] on icon "button" at bounding box center [481, 83] width 6 height 6
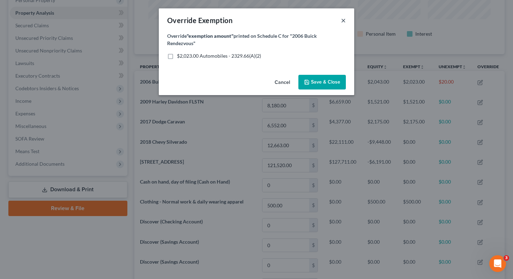
click at [346, 20] on button "×" at bounding box center [343, 20] width 5 height 8
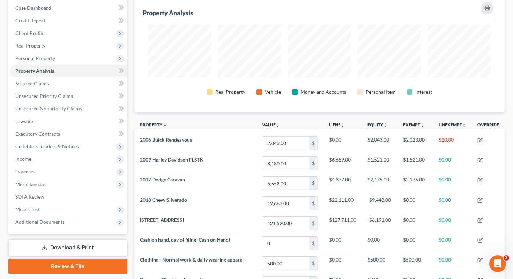
scroll to position [81, 0]
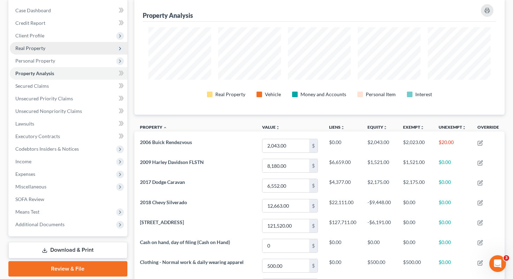
click at [97, 42] on span "Real Property" at bounding box center [69, 48] width 118 height 13
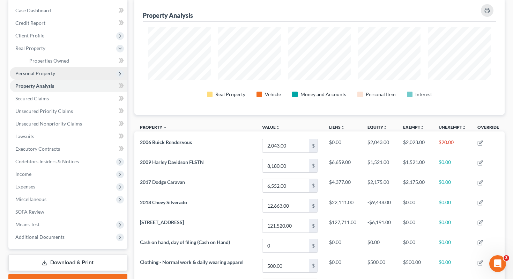
click at [97, 67] on span "Personal Property" at bounding box center [69, 73] width 118 height 13
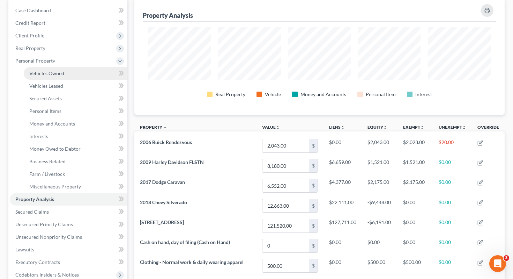
click at [95, 67] on link "Vehicles Owned" at bounding box center [76, 73] width 104 height 13
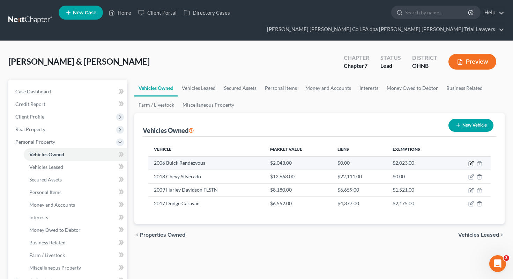
click at [472, 161] on icon "button" at bounding box center [472, 164] width 6 height 6
select select "0"
select select "20"
select select "4"
select select "0"
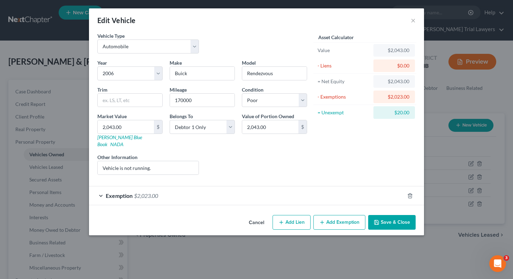
click at [367, 191] on div "Exemption $2,023.00" at bounding box center [247, 195] width 316 height 19
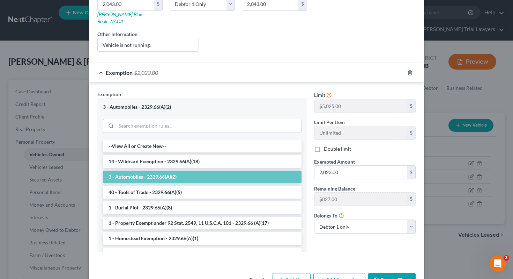
scroll to position [138, 0]
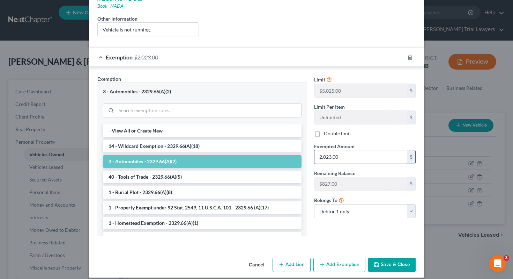
click at [329, 150] on input "2,023.00" at bounding box center [361, 156] width 93 height 13
type input "2"
type input "2,043"
click at [386, 259] on button "Save & Close" at bounding box center [391, 264] width 47 height 15
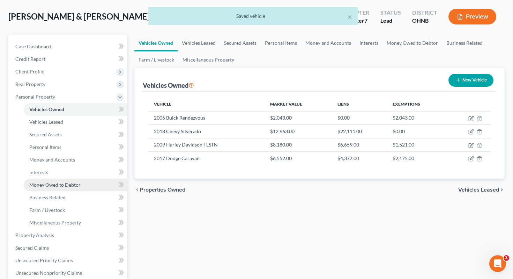
scroll to position [47, 0]
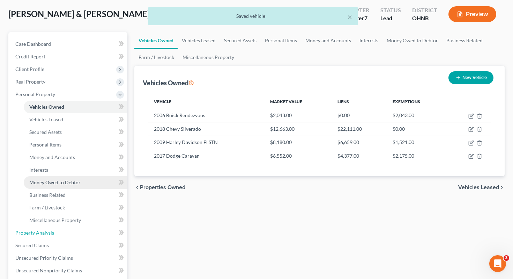
click at [82, 226] on link "Property Analysis" at bounding box center [69, 232] width 118 height 13
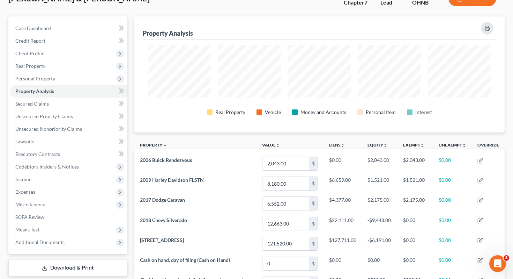
scroll to position [38, 0]
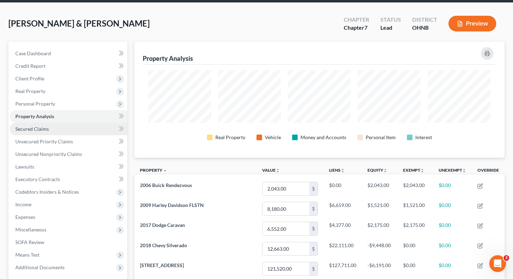
click at [77, 123] on link "Secured Claims" at bounding box center [69, 129] width 118 height 13
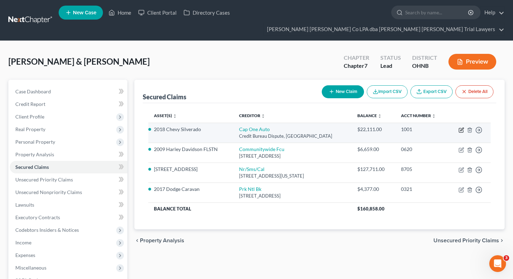
click at [460, 127] on icon "button" at bounding box center [462, 130] width 6 height 6
select select "45"
select select "2"
select select "0"
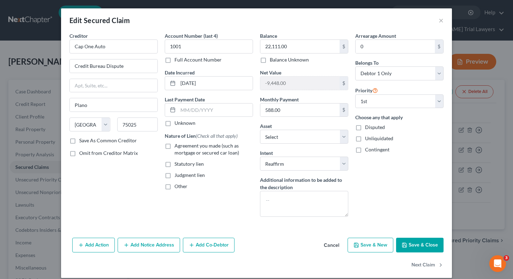
click at [210, 152] on span "Agreement you made (such as mortgage or secured car loan)" at bounding box center [207, 148] width 65 height 13
click at [182, 147] on input "Agreement you made (such as mortgage or secured car loan)" at bounding box center [179, 144] width 5 height 5
checkbox input "true"
click at [408, 243] on button "Save & Close" at bounding box center [419, 244] width 47 height 15
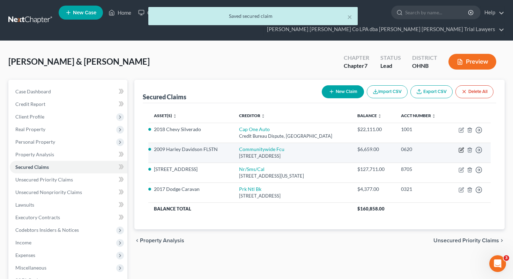
click at [463, 147] on icon "button" at bounding box center [462, 148] width 3 height 3
select select "15"
select select "2"
select select "0"
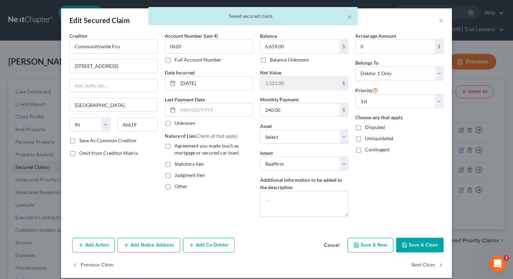
click at [238, 152] on label "Agreement you made (such as mortgage or secured car loan)" at bounding box center [214, 149] width 79 height 14
click at [182, 147] on input "Agreement you made (such as mortgage or secured car loan)" at bounding box center [179, 144] width 5 height 5
checkbox input "true"
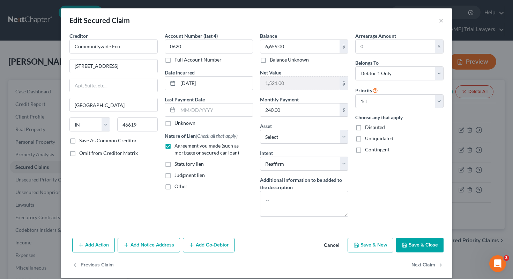
click at [411, 241] on button "Save & Close" at bounding box center [419, 244] width 47 height 15
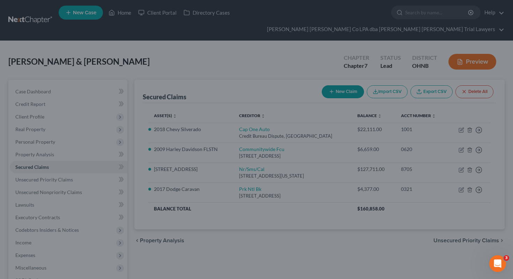
select select "11"
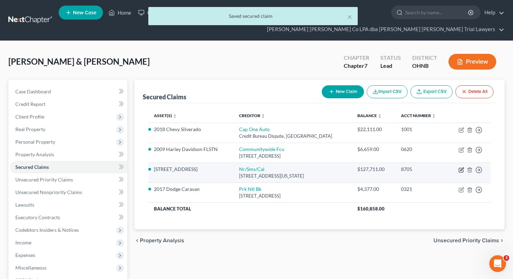
click at [461, 167] on icon "button" at bounding box center [462, 170] width 6 height 6
select select "39"
select select "2"
select select "0"
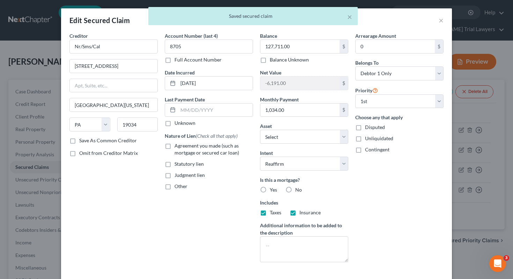
click at [222, 145] on span "Agreement you made (such as mortgage or secured car loan)" at bounding box center [207, 148] width 65 height 13
click at [182, 145] on input "Agreement you made (such as mortgage or secured car loan)" at bounding box center [179, 144] width 5 height 5
checkbox input "true"
click at [270, 190] on label "Yes" at bounding box center [273, 189] width 7 height 7
click at [273, 190] on input "Yes" at bounding box center [275, 188] width 5 height 5
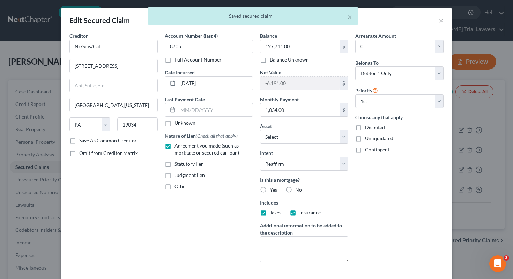
radio input "true"
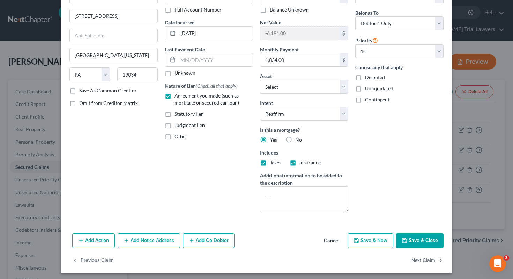
scroll to position [51, 0]
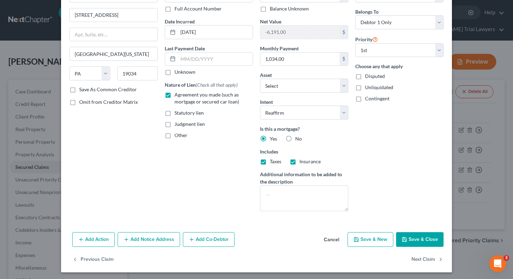
click at [409, 237] on button "Save & Close" at bounding box center [419, 239] width 47 height 15
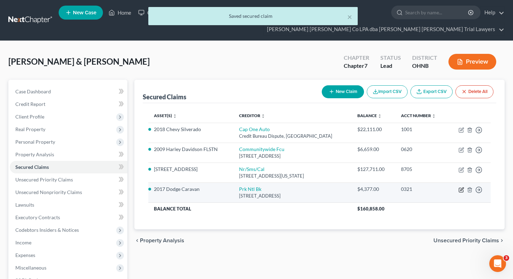
click at [459, 187] on icon "button" at bounding box center [461, 189] width 4 height 4
select select "36"
select select "2"
select select "0"
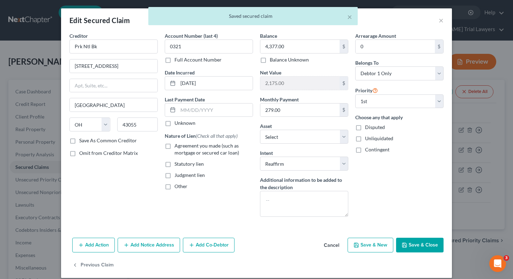
click at [213, 150] on span "Agreement you made (such as mortgage or secured car loan)" at bounding box center [207, 148] width 65 height 13
click at [182, 147] on input "Agreement you made (such as mortgage or secured car loan)" at bounding box center [179, 144] width 5 height 5
checkbox input "true"
click at [423, 245] on button "Save & Close" at bounding box center [419, 244] width 47 height 15
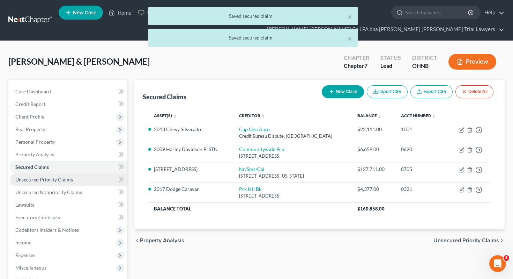
click at [98, 173] on link "Unsecured Priority Claims" at bounding box center [69, 179] width 118 height 13
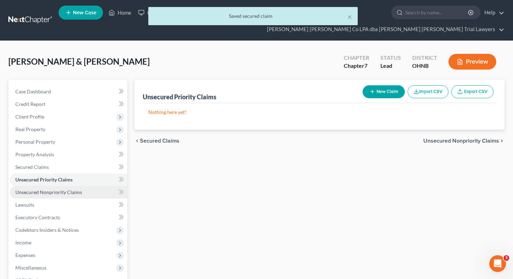
click at [93, 186] on link "Unsecured Nonpriority Claims" at bounding box center [69, 192] width 118 height 13
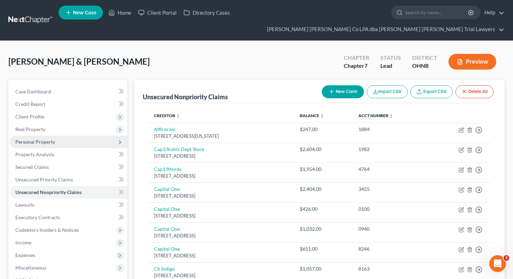
click at [63, 135] on span "Personal Property" at bounding box center [69, 141] width 118 height 13
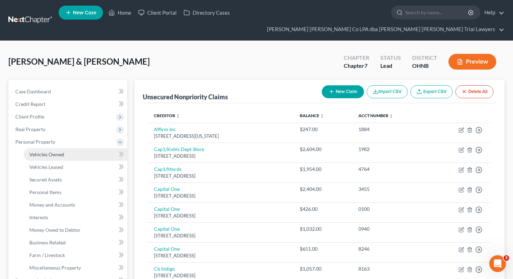
click at [63, 151] on span "Vehicles Owned" at bounding box center [46, 154] width 35 height 6
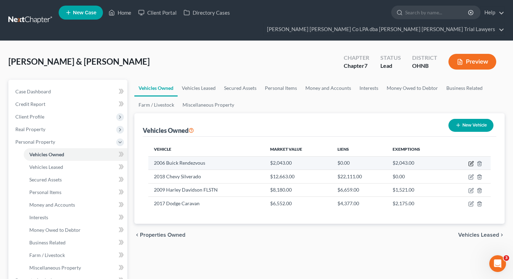
click at [472, 161] on icon "button" at bounding box center [472, 164] width 6 height 6
select select "0"
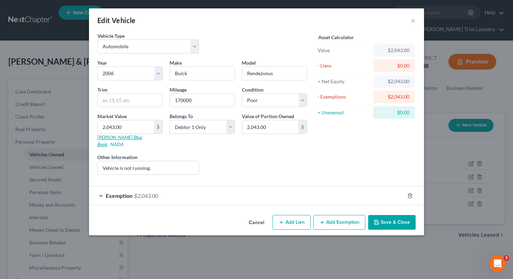
click at [110, 137] on link "Kelly Blue Book" at bounding box center [119, 140] width 45 height 13
click at [386, 215] on button "Save & Close" at bounding box center [391, 222] width 47 height 15
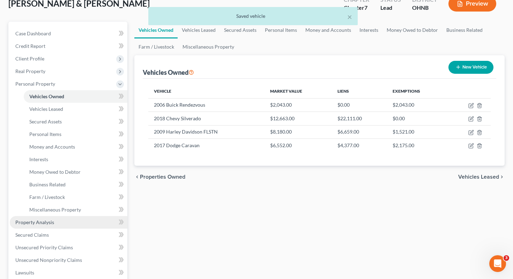
click at [45, 219] on span "Property Analysis" at bounding box center [34, 222] width 39 height 6
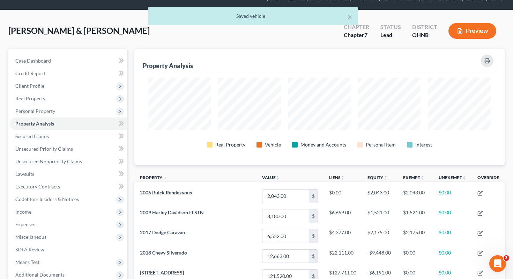
scroll to position [45, 0]
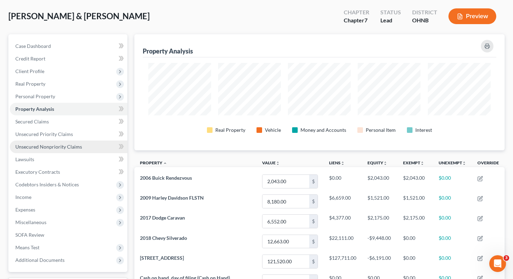
click at [81, 140] on link "Unsecured Nonpriority Claims" at bounding box center [69, 146] width 118 height 13
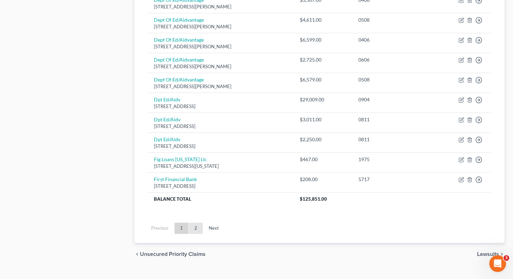
click at [196, 222] on link "2" at bounding box center [196, 227] width 14 height 11
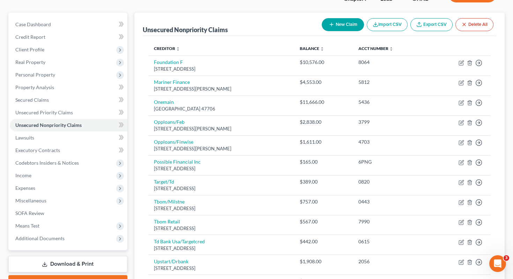
scroll to position [66, 0]
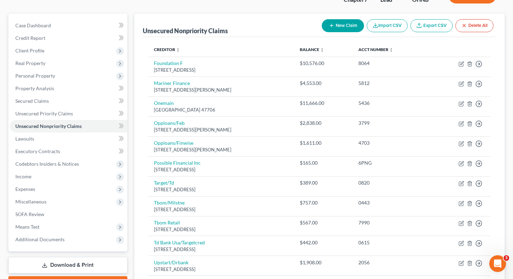
click at [320, 16] on div "New Claim Import CSV Export CSV Delete All" at bounding box center [407, 25] width 177 height 19
click at [333, 19] on button "New Claim" at bounding box center [343, 25] width 42 height 13
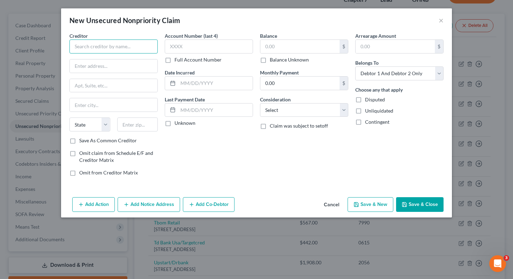
click at [137, 49] on input "text" at bounding box center [113, 46] width 88 height 14
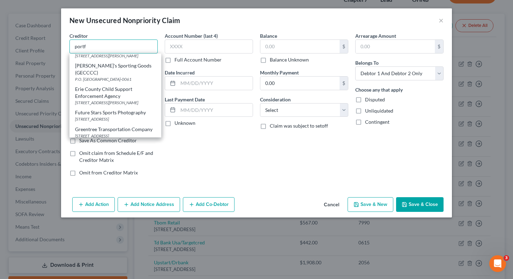
scroll to position [0, 0]
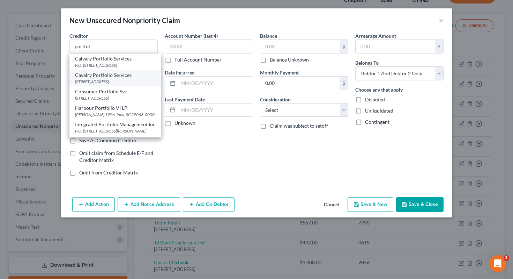
click at [119, 82] on div "500 Summit Lake Drive Suite 400, Valhalla, NY 10595-1340" at bounding box center [115, 82] width 80 height 6
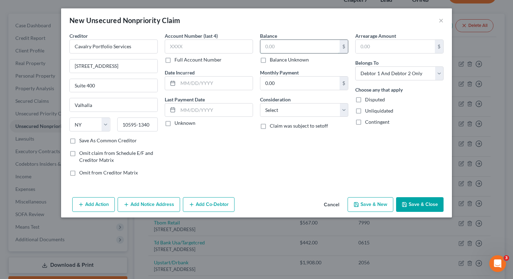
click at [267, 49] on input "text" at bounding box center [299, 46] width 79 height 13
click at [289, 110] on select "Select Cable / Satellite Services Collection Agency Credit Card Debt Debt Couns…" at bounding box center [304, 110] width 88 height 14
click at [409, 204] on button "Save & Close" at bounding box center [419, 204] width 47 height 15
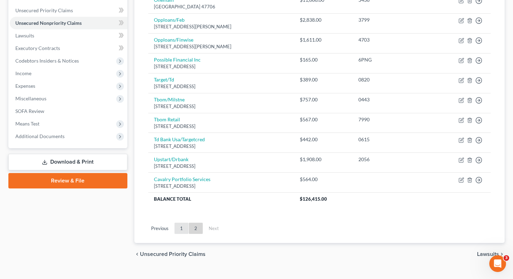
click at [178, 222] on link "1" at bounding box center [182, 227] width 14 height 11
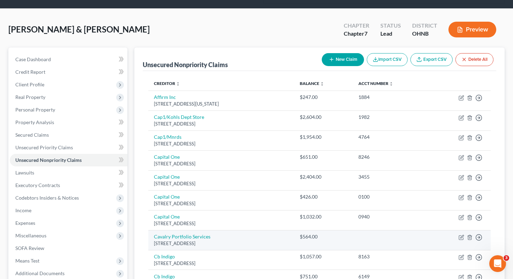
scroll to position [30, 0]
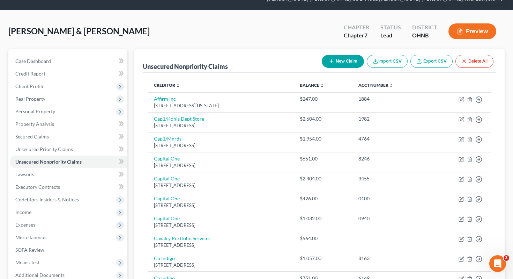
click at [342, 55] on button "New Claim" at bounding box center [343, 61] width 42 height 13
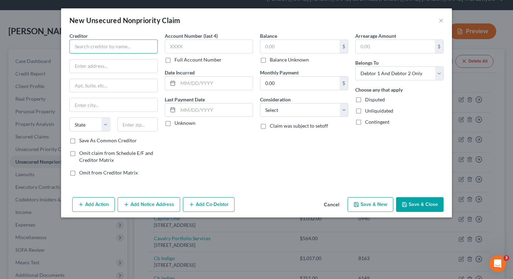
click at [113, 43] on input "text" at bounding box center [113, 46] width 88 height 14
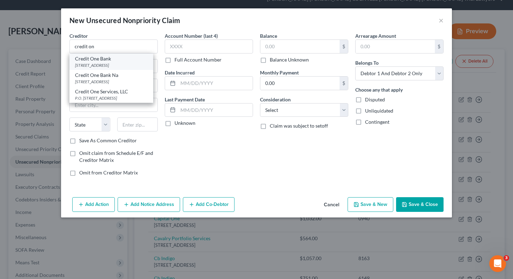
click at [91, 62] on div "Credit One Bank" at bounding box center [111, 58] width 73 height 7
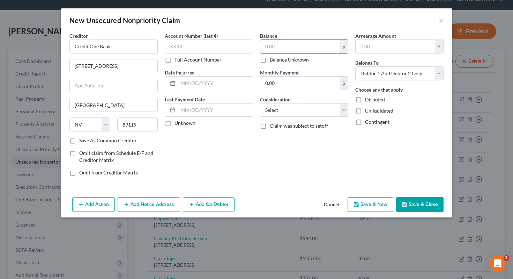
click at [284, 46] on input "text" at bounding box center [299, 46] width 79 height 13
click at [288, 110] on select "Select Cable / Satellite Services Collection Agency Credit Card Debt Debt Couns…" at bounding box center [304, 110] width 88 height 14
click at [424, 199] on button "Save & Close" at bounding box center [419, 204] width 47 height 15
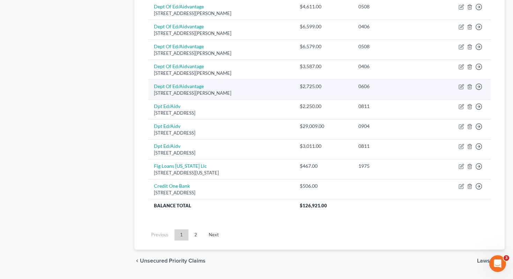
scroll to position [547, 0]
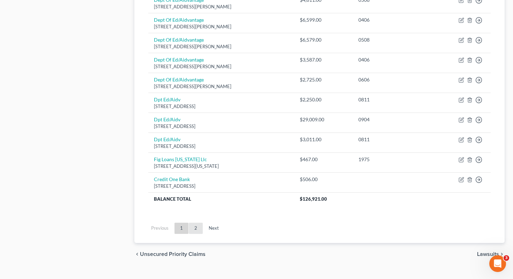
click at [199, 222] on link "2" at bounding box center [196, 227] width 14 height 11
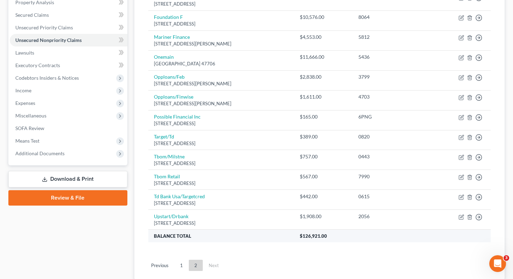
scroll to position [156, 0]
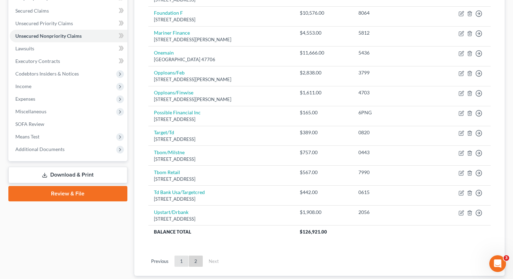
click at [180, 255] on link "1" at bounding box center [182, 260] width 14 height 11
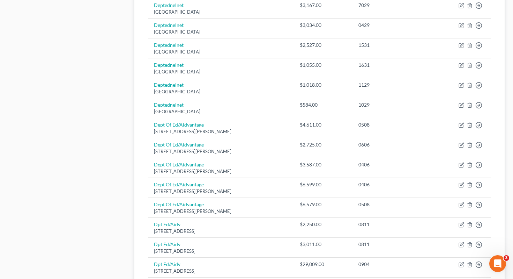
scroll to position [440, 0]
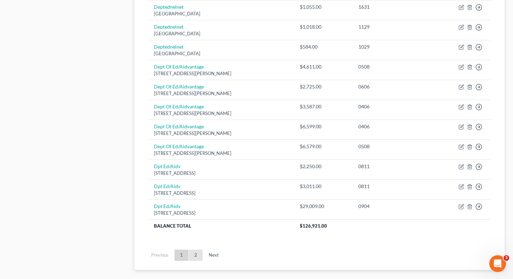
click at [192, 249] on link "2" at bounding box center [196, 254] width 14 height 11
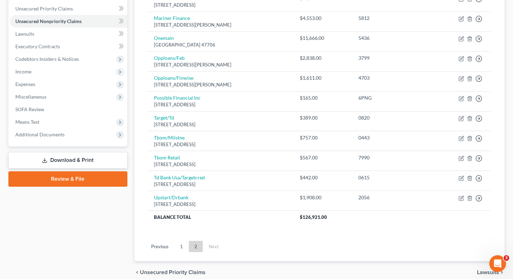
scroll to position [189, 0]
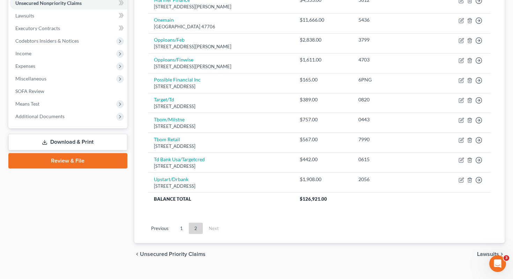
click at [180, 222] on ul "Previous 1 2 Next" at bounding box center [320, 228] width 354 height 18
click at [180, 222] on link "1" at bounding box center [182, 227] width 14 height 11
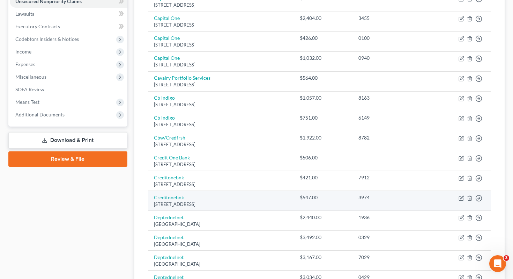
scroll to position [0, 0]
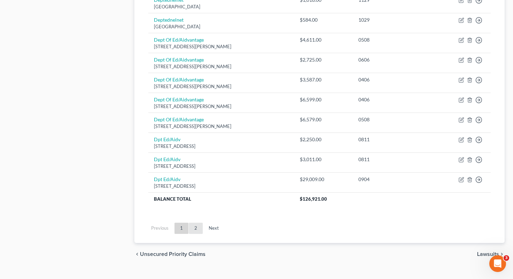
click at [194, 222] on link "2" at bounding box center [196, 227] width 14 height 11
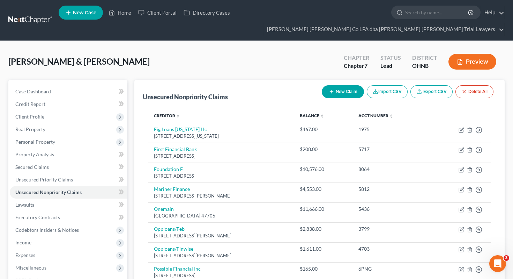
click at [336, 85] on button "New Claim" at bounding box center [343, 91] width 42 height 13
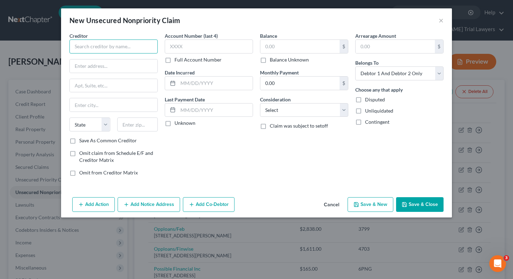
click at [132, 45] on input "text" at bounding box center [113, 46] width 88 height 14
click at [88, 46] on input "moneylio" at bounding box center [113, 46] width 88 height 14
click at [101, 48] on input "money lio" at bounding box center [113, 46] width 88 height 14
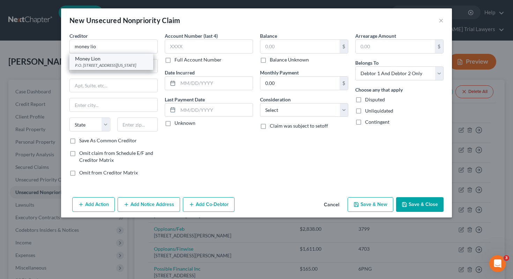
click at [102, 67] on div "P.O. Box 1098, New York, NY 10163-0000" at bounding box center [111, 65] width 73 height 6
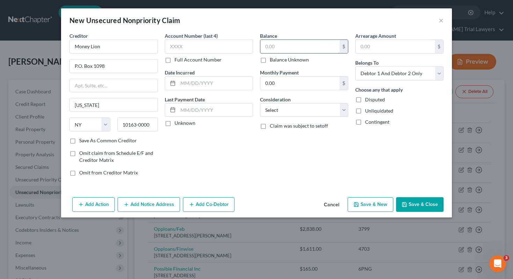
click at [281, 45] on input "text" at bounding box center [299, 46] width 79 height 13
click at [278, 59] on label "Balance Unknown" at bounding box center [289, 59] width 39 height 7
click at [277, 59] on input "Balance Unknown" at bounding box center [275, 58] width 5 height 5
click at [285, 106] on select "Select Cable / Satellite Services Collection Agency Credit Card Debt Debt Couns…" at bounding box center [304, 110] width 88 height 14
click at [415, 207] on button "Save & Close" at bounding box center [419, 204] width 47 height 15
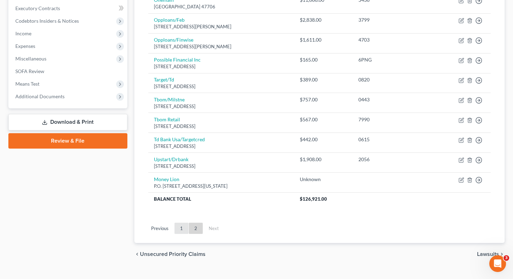
click at [184, 222] on link "1" at bounding box center [182, 227] width 14 height 11
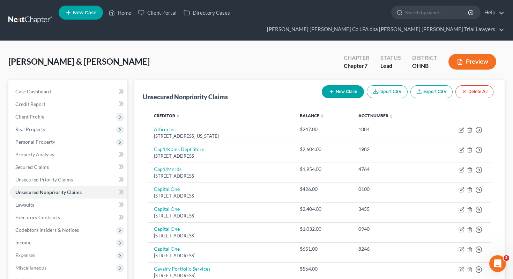
click at [339, 85] on button "New Claim" at bounding box center [343, 91] width 42 height 13
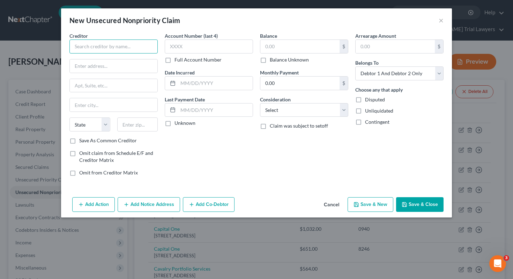
click at [141, 42] on input "text" at bounding box center [113, 46] width 88 height 14
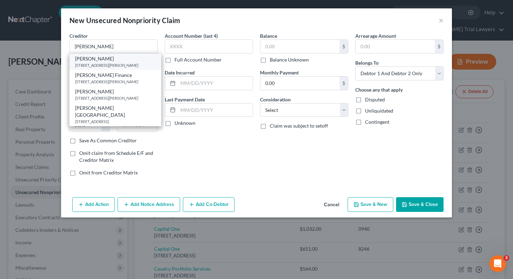
click at [139, 61] on div "Dave Extracash" at bounding box center [115, 58] width 81 height 7
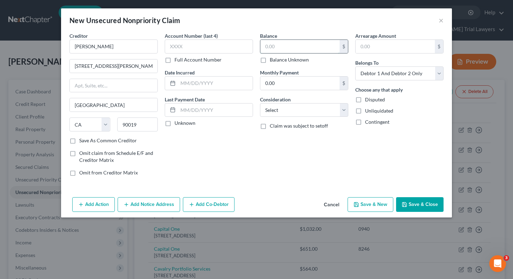
click at [272, 44] on input "text" at bounding box center [299, 46] width 79 height 13
click at [271, 106] on select "Select Cable / Satellite Services Collection Agency Credit Card Debt Debt Couns…" at bounding box center [304, 110] width 88 height 14
click at [404, 205] on icon "button" at bounding box center [405, 204] width 6 height 6
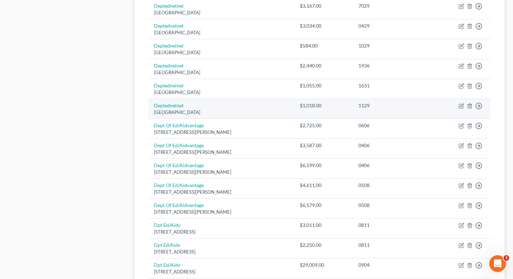
scroll to position [547, 0]
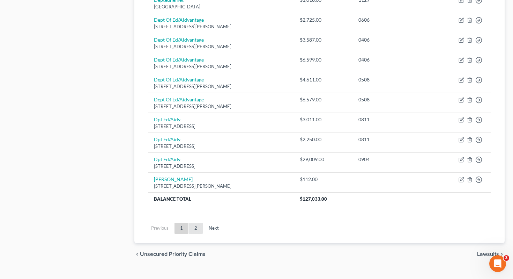
click at [196, 222] on link "2" at bounding box center [196, 227] width 14 height 11
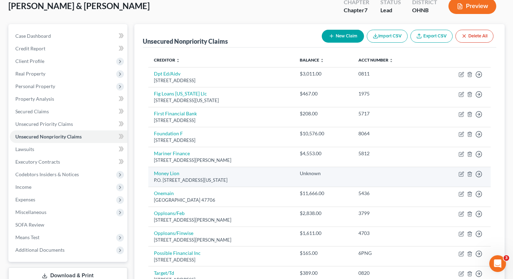
scroll to position [0, 0]
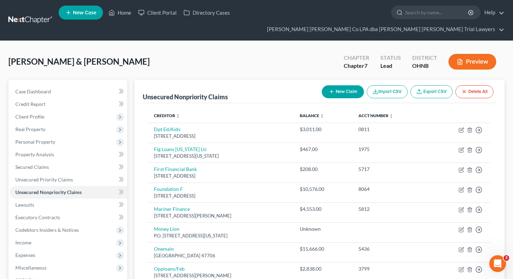
click at [329, 85] on button "New Claim" at bounding box center [343, 91] width 42 height 13
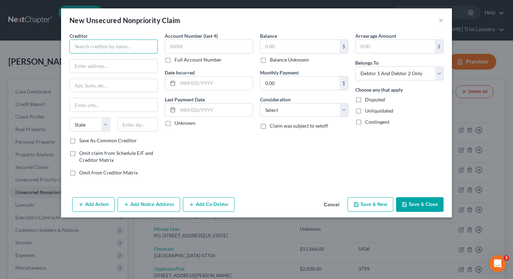
click at [142, 48] on input "text" at bounding box center [113, 46] width 88 height 14
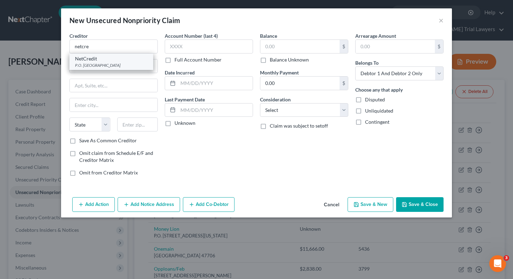
click at [121, 66] on div "P.O. Box 206766, Dallas, TX 75320" at bounding box center [111, 65] width 73 height 6
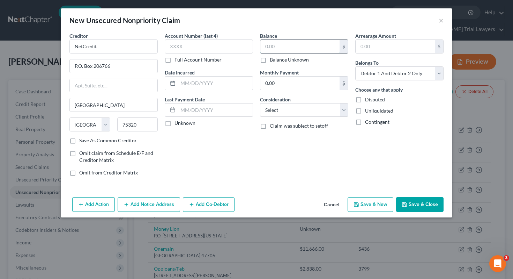
click at [282, 49] on input "text" at bounding box center [299, 46] width 79 height 13
click at [295, 121] on div "Balance 355.00 $ Balance Unknown Balance Undetermined 355 $ Balance Unknown Mon…" at bounding box center [304, 106] width 95 height 149
click at [295, 111] on select "Select Cable / Satellite Services Collection Agency Credit Card Debt Debt Couns…" at bounding box center [304, 110] width 88 height 14
click at [415, 198] on button "Save & Close" at bounding box center [419, 204] width 47 height 15
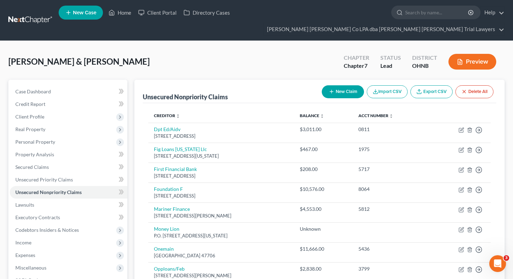
scroll to position [249, 0]
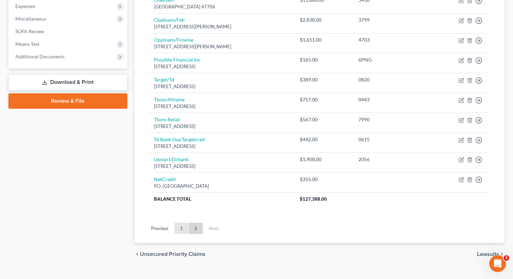
click at [184, 222] on link "1" at bounding box center [182, 227] width 14 height 11
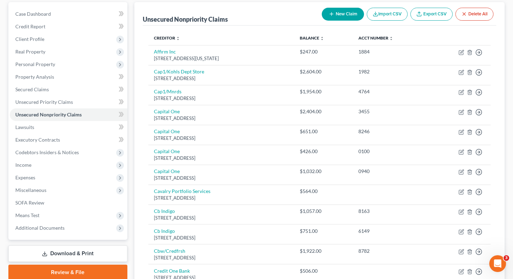
scroll to position [78, 0]
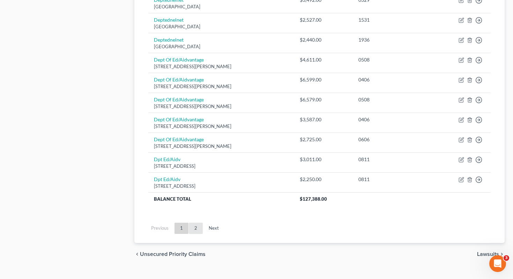
click at [196, 222] on link "2" at bounding box center [196, 227] width 14 height 11
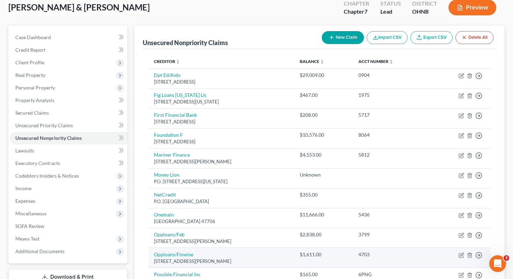
scroll to position [0, 0]
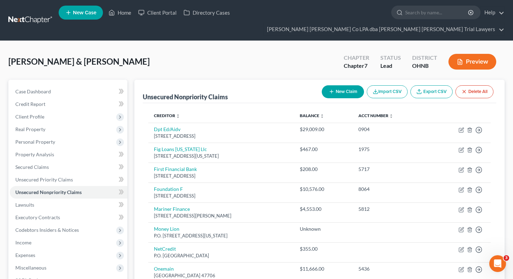
click at [337, 85] on button "New Claim" at bounding box center [343, 91] width 42 height 13
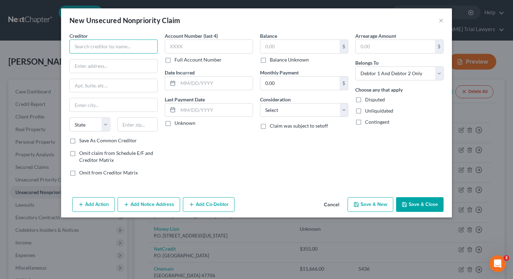
click at [78, 44] on input "text" at bounding box center [113, 46] width 88 height 14
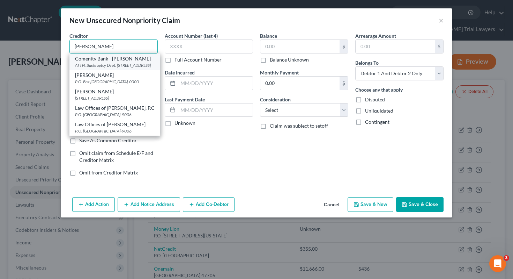
scroll to position [10, 0]
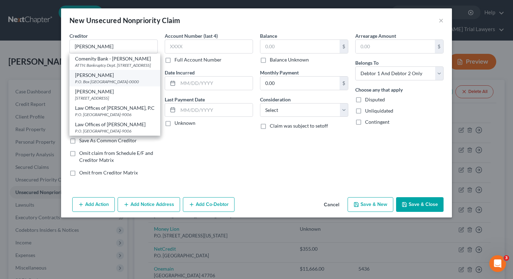
click at [93, 79] on div "P.O. Box 740425, Cincinnati, OH 45274-0000" at bounding box center [115, 82] width 80 height 6
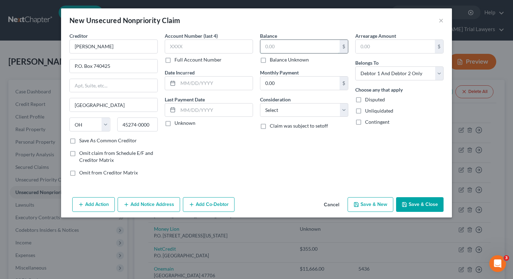
click at [287, 46] on input "text" at bounding box center [299, 46] width 79 height 13
click at [299, 110] on select "Select Cable / Satellite Services Collection Agency Credit Card Debt Debt Couns…" at bounding box center [304, 110] width 88 height 14
click at [411, 200] on button "Save & Close" at bounding box center [419, 204] width 47 height 15
